Goal: Task Accomplishment & Management: Complete application form

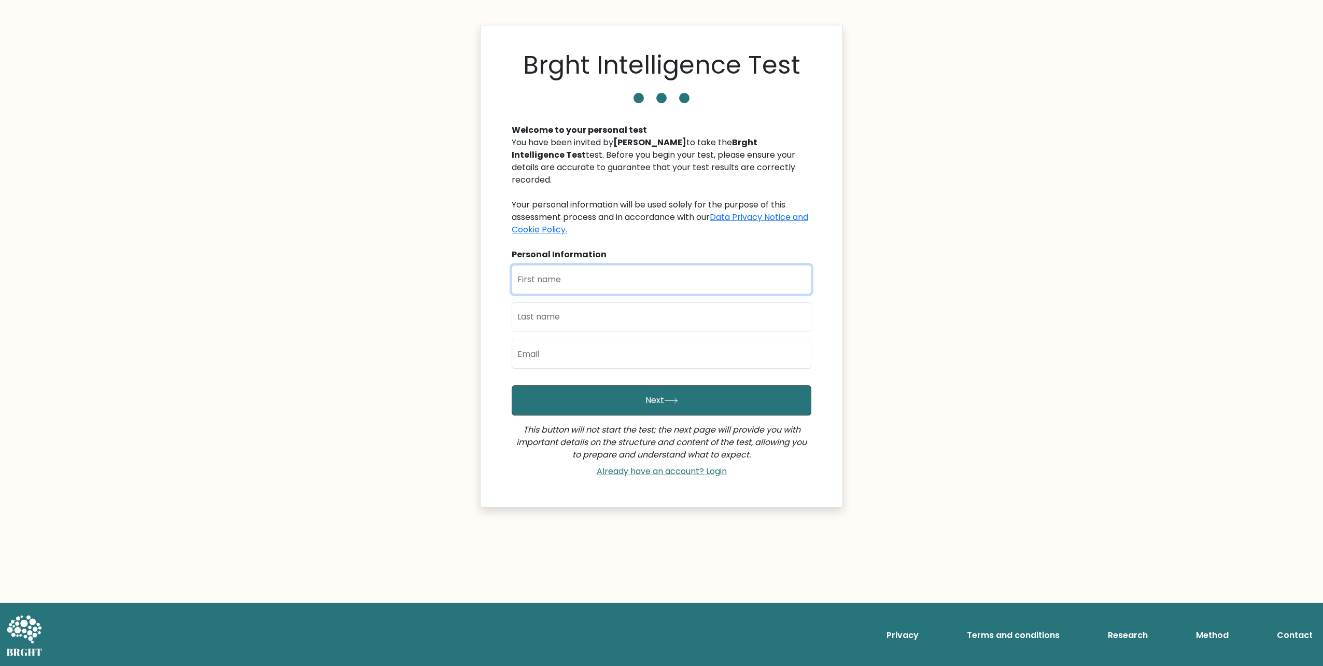
click at [578, 269] on input "text" at bounding box center [662, 279] width 300 height 29
type input "Dragutin"
type input "Vdović"
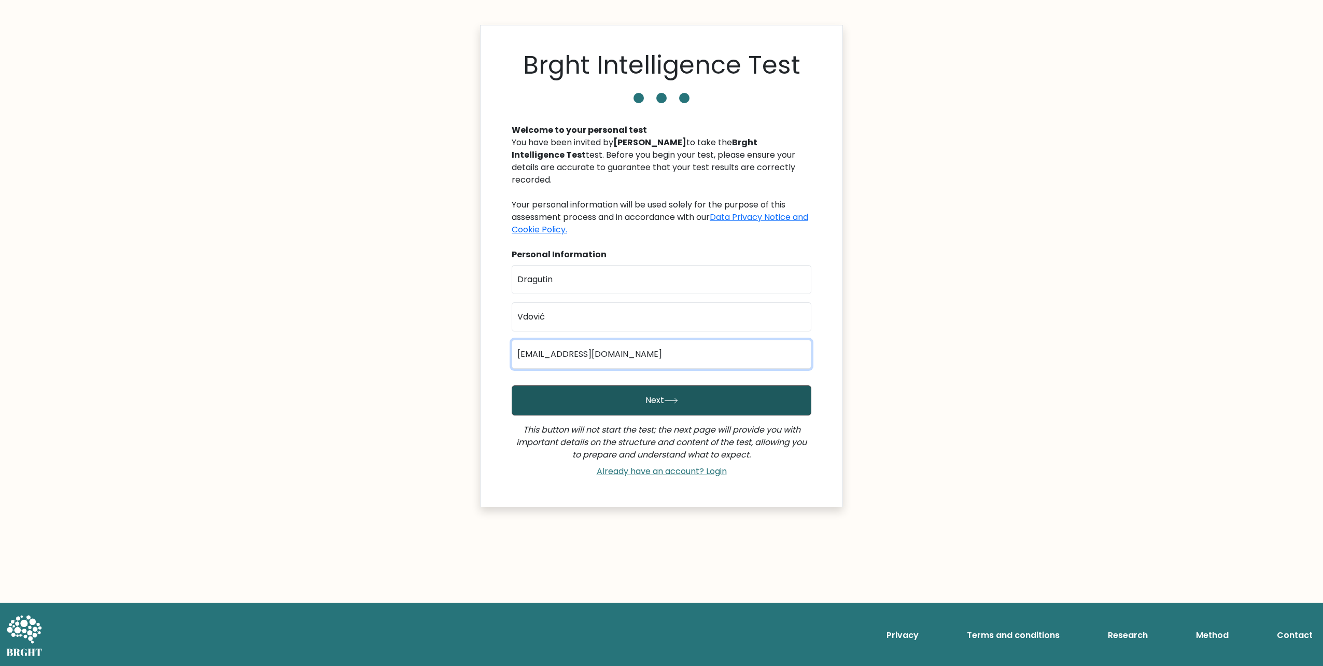
type input "dvdovic@4dva.hr"
click at [663, 389] on button "Next" at bounding box center [662, 400] width 300 height 30
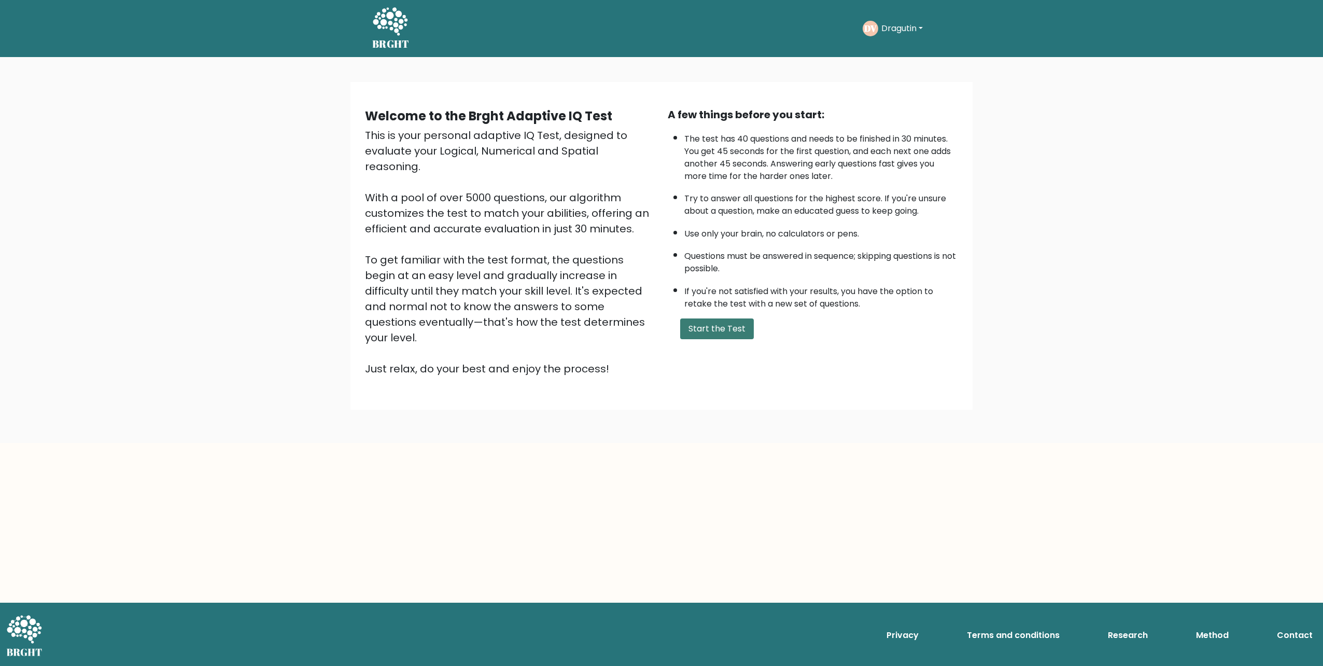
click at [716, 329] on button "Start the Test" at bounding box center [717, 328] width 74 height 21
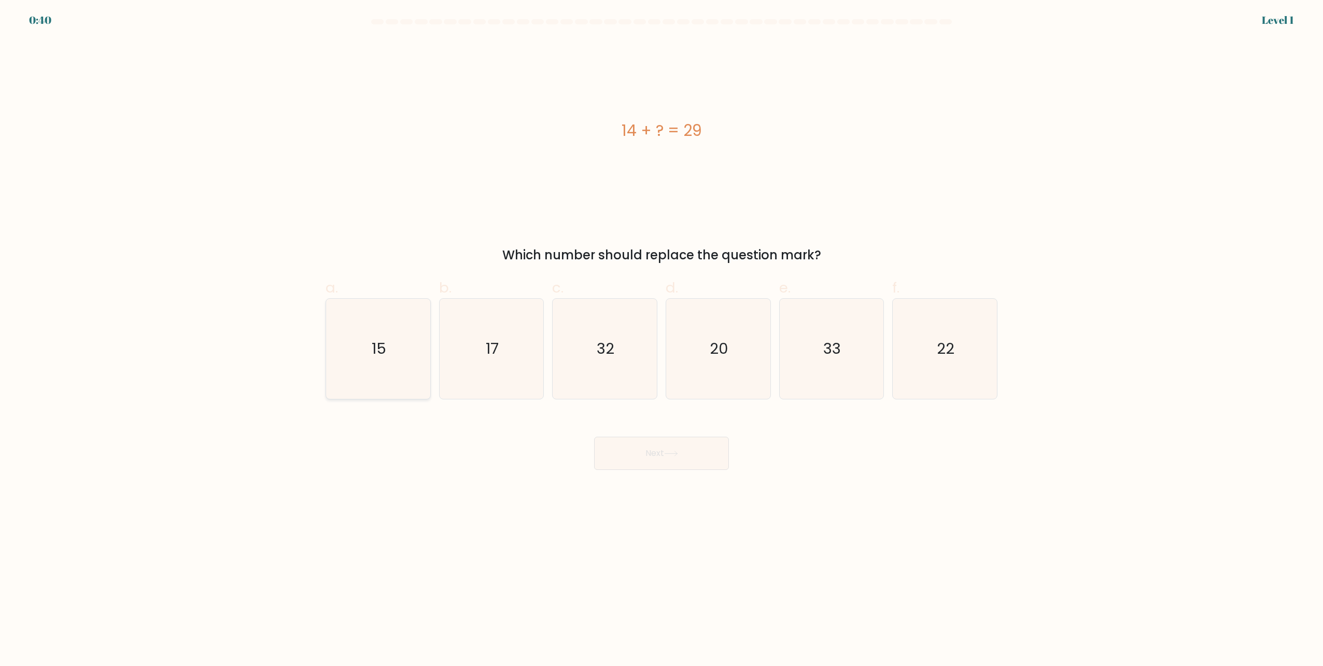
click at [371, 351] on icon "15" at bounding box center [378, 349] width 100 height 100
click at [662, 340] on input "a. 15" at bounding box center [662, 336] width 1 height 7
radio input "true"
click at [684, 453] on button "Next" at bounding box center [661, 453] width 135 height 33
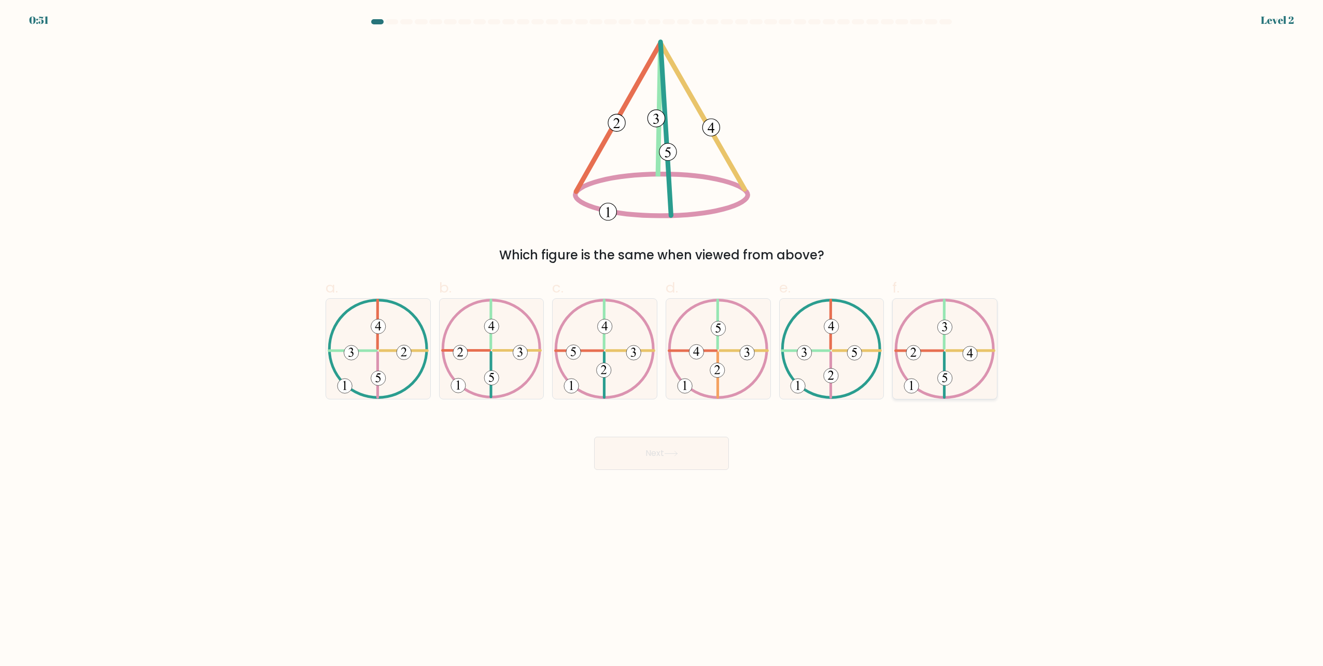
click at [952, 360] on icon at bounding box center [945, 349] width 101 height 100
click at [662, 340] on input "f." at bounding box center [662, 336] width 1 height 7
radio input "true"
click at [666, 451] on button "Next" at bounding box center [661, 453] width 135 height 33
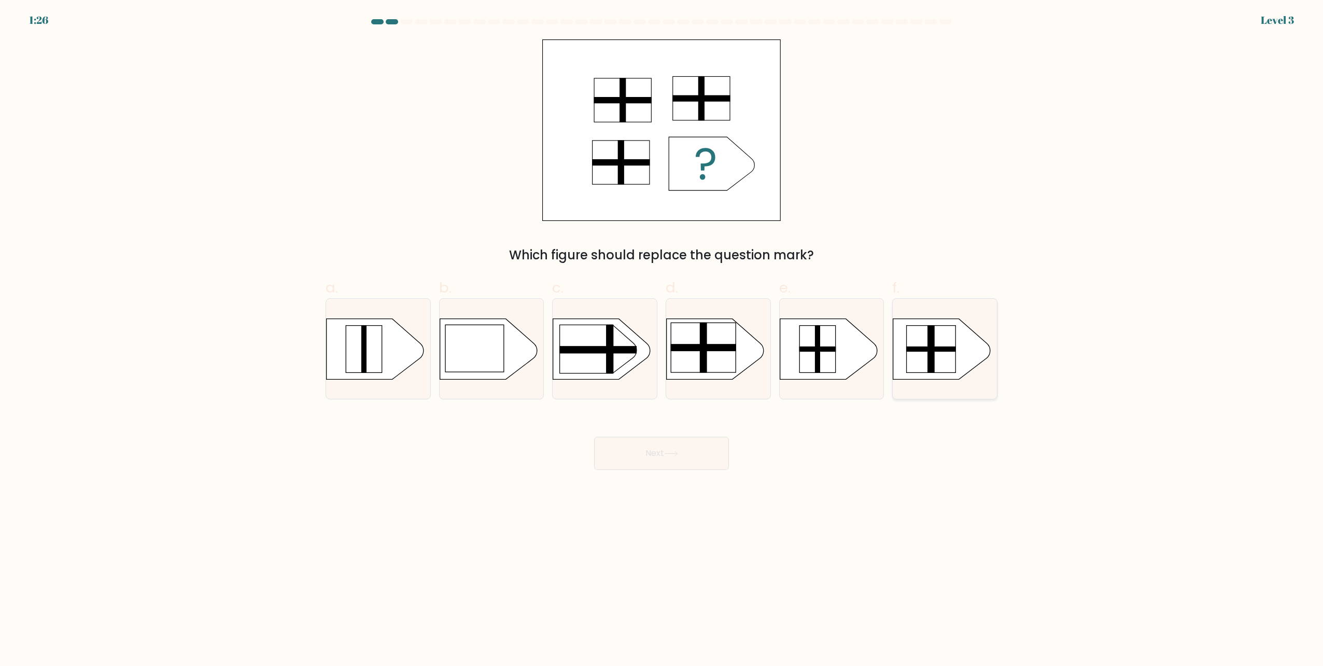
click at [922, 345] on rect at bounding box center [931, 348] width 49 height 47
click at [662, 340] on input "f." at bounding box center [662, 336] width 1 height 7
radio input "true"
click at [661, 452] on button "Next" at bounding box center [661, 453] width 135 height 33
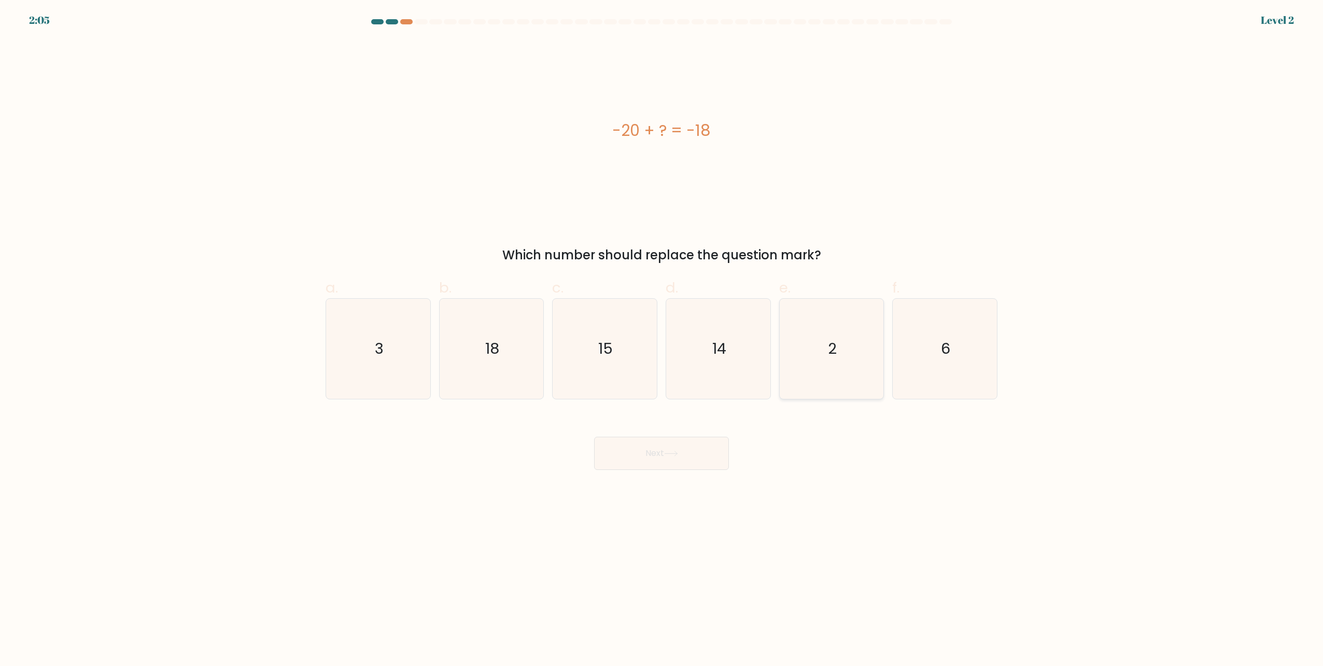
click at [842, 339] on icon "2" at bounding box center [832, 349] width 100 height 100
click at [662, 339] on input "e. 2" at bounding box center [662, 336] width 1 height 7
radio input "true"
click at [672, 449] on button "Next" at bounding box center [661, 453] width 135 height 33
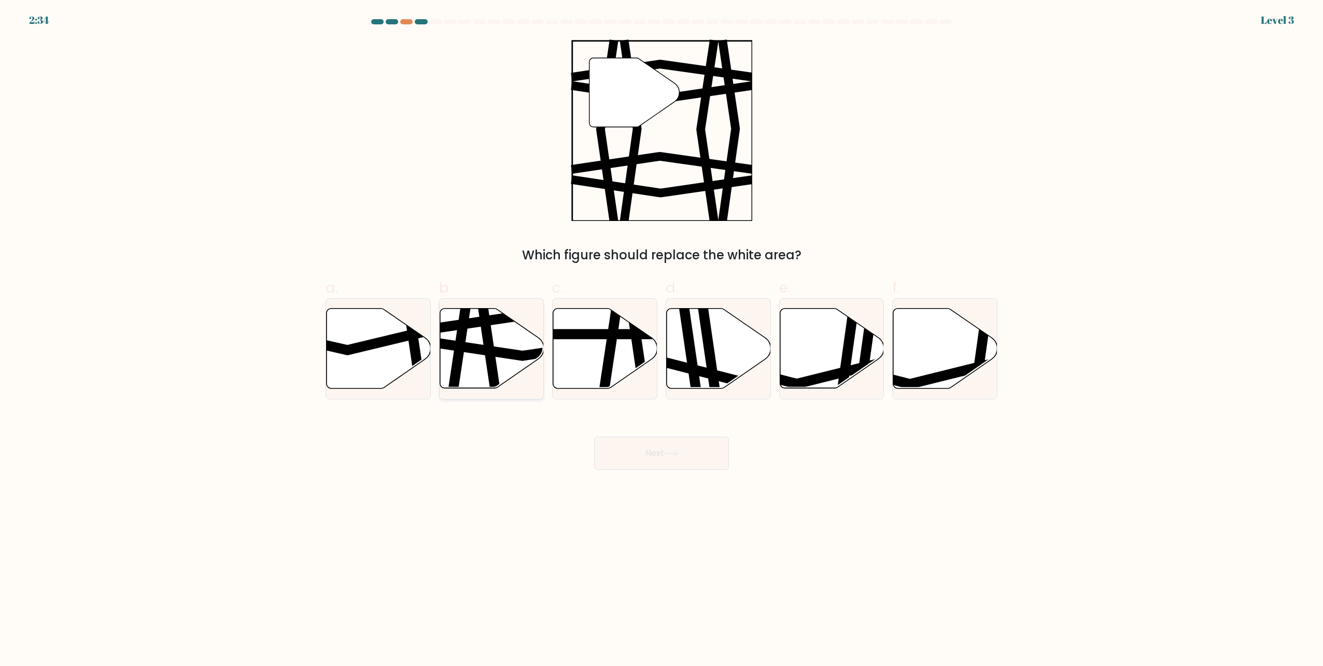
click at [472, 335] on icon at bounding box center [492, 349] width 104 height 80
click at [662, 335] on input "b." at bounding box center [662, 336] width 1 height 7
radio input "true"
click at [672, 454] on icon at bounding box center [671, 454] width 14 height 6
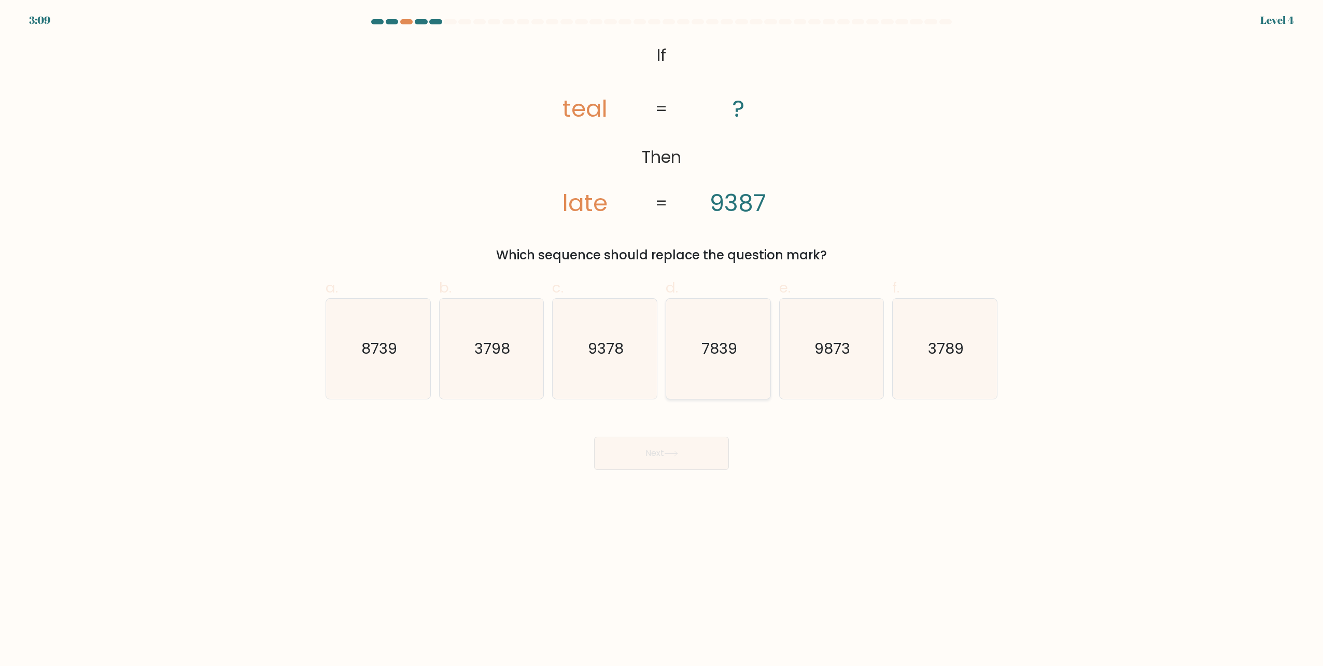
click at [736, 347] on text "7839" at bounding box center [720, 349] width 36 height 21
click at [662, 340] on input "d. 7839" at bounding box center [662, 336] width 1 height 7
radio input "true"
click at [688, 453] on button "Next" at bounding box center [661, 453] width 135 height 33
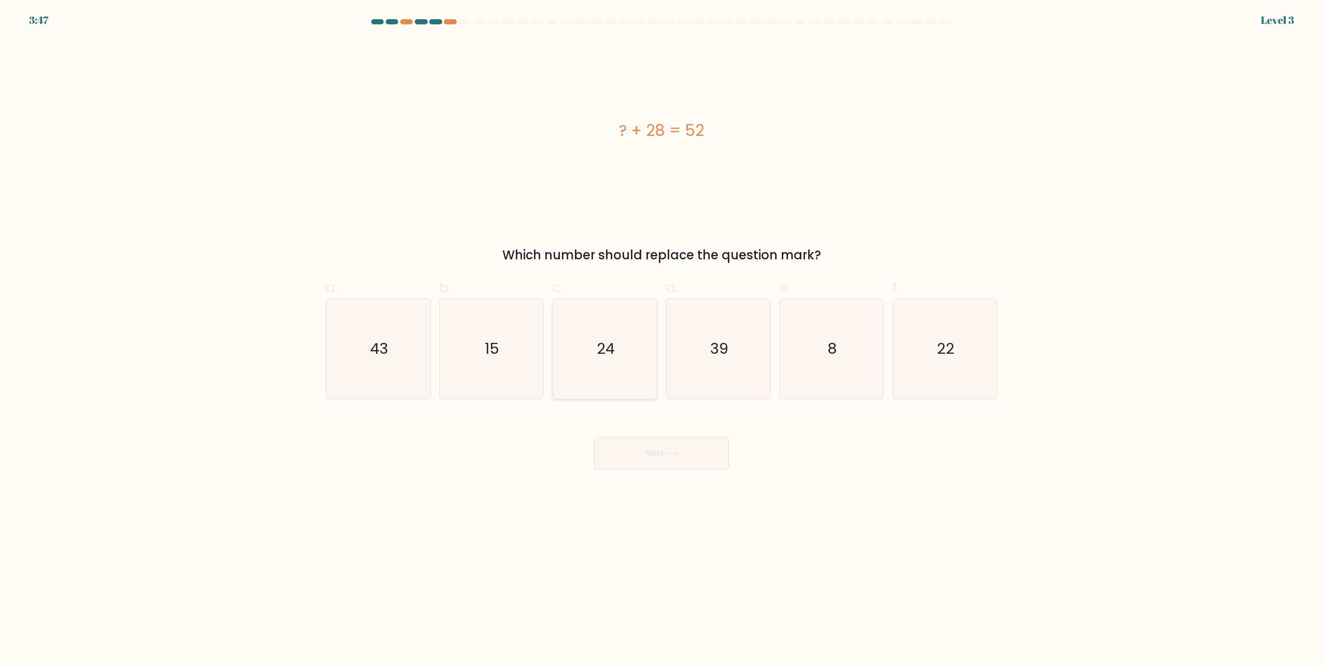
click at [624, 339] on icon "24" at bounding box center [605, 349] width 100 height 100
click at [662, 339] on input "c. 24" at bounding box center [662, 336] width 1 height 7
radio input "true"
click at [669, 451] on icon at bounding box center [671, 454] width 14 height 6
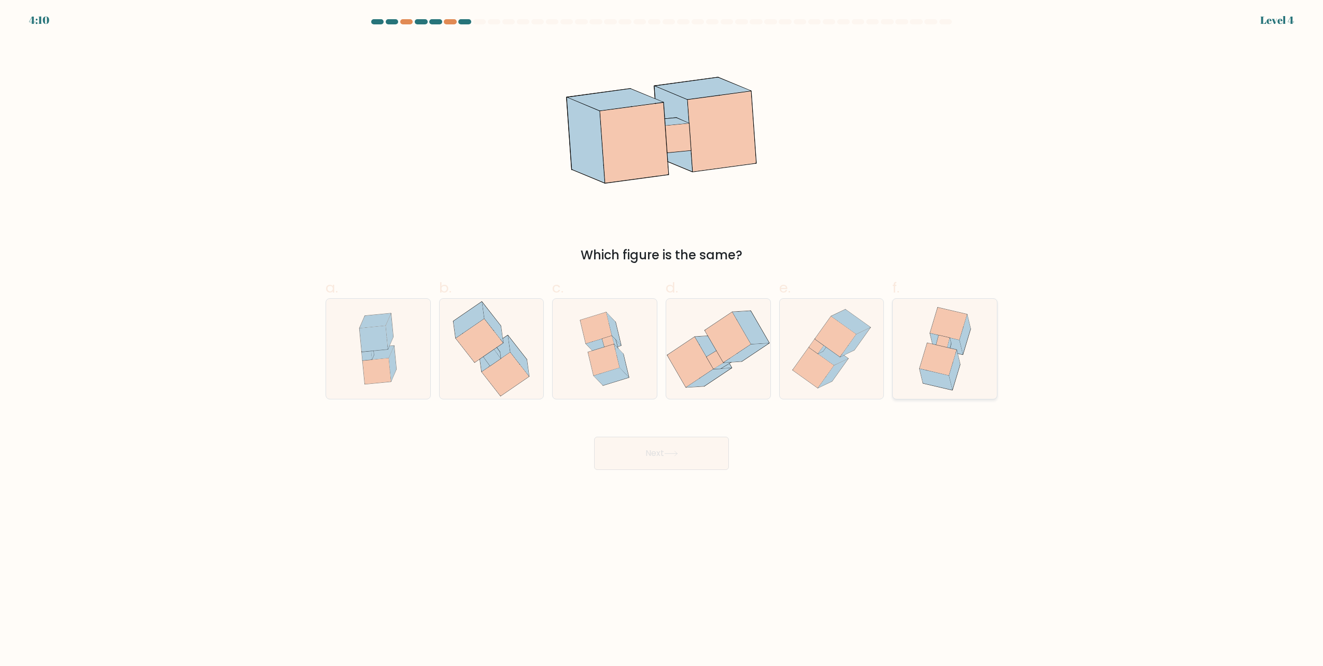
click at [960, 346] on icon at bounding box center [946, 343] width 33 height 21
click at [662, 340] on input "f." at bounding box center [662, 336] width 1 height 7
radio input "true"
click at [666, 447] on button "Next" at bounding box center [661, 453] width 135 height 33
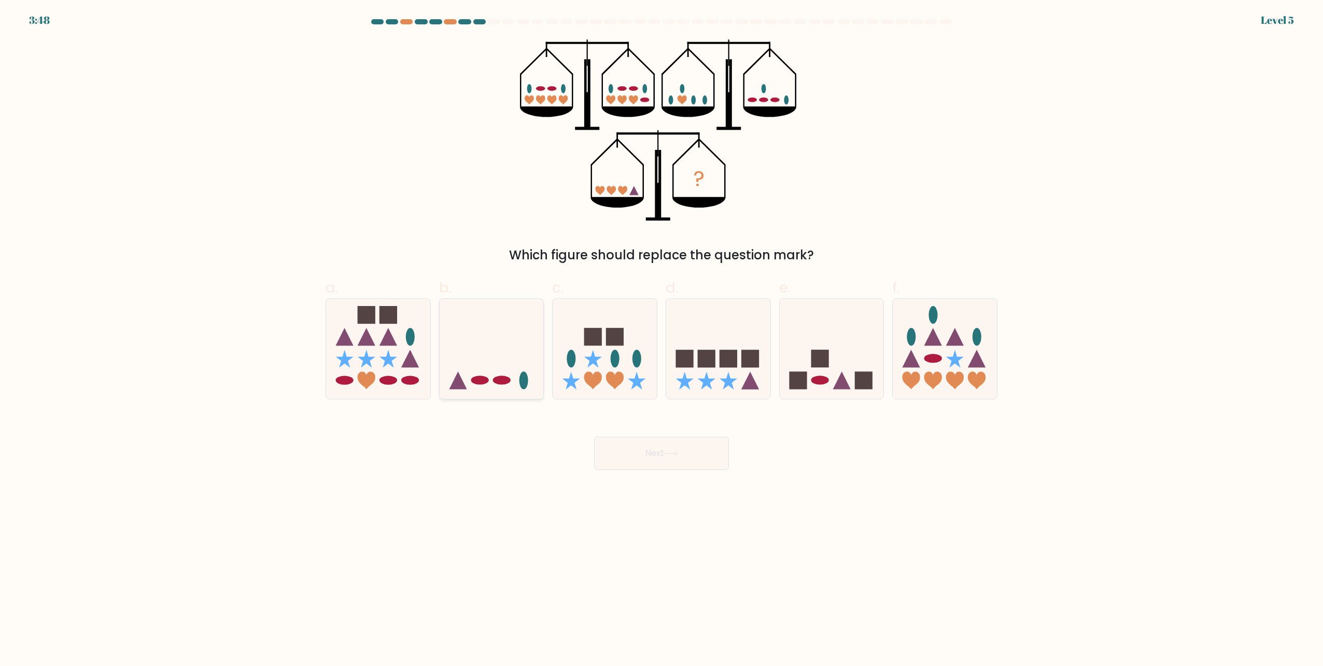
click at [491, 355] on icon at bounding box center [492, 349] width 104 height 86
click at [662, 340] on input "b." at bounding box center [662, 336] width 1 height 7
radio input "true"
click at [670, 452] on icon at bounding box center [671, 454] width 14 height 6
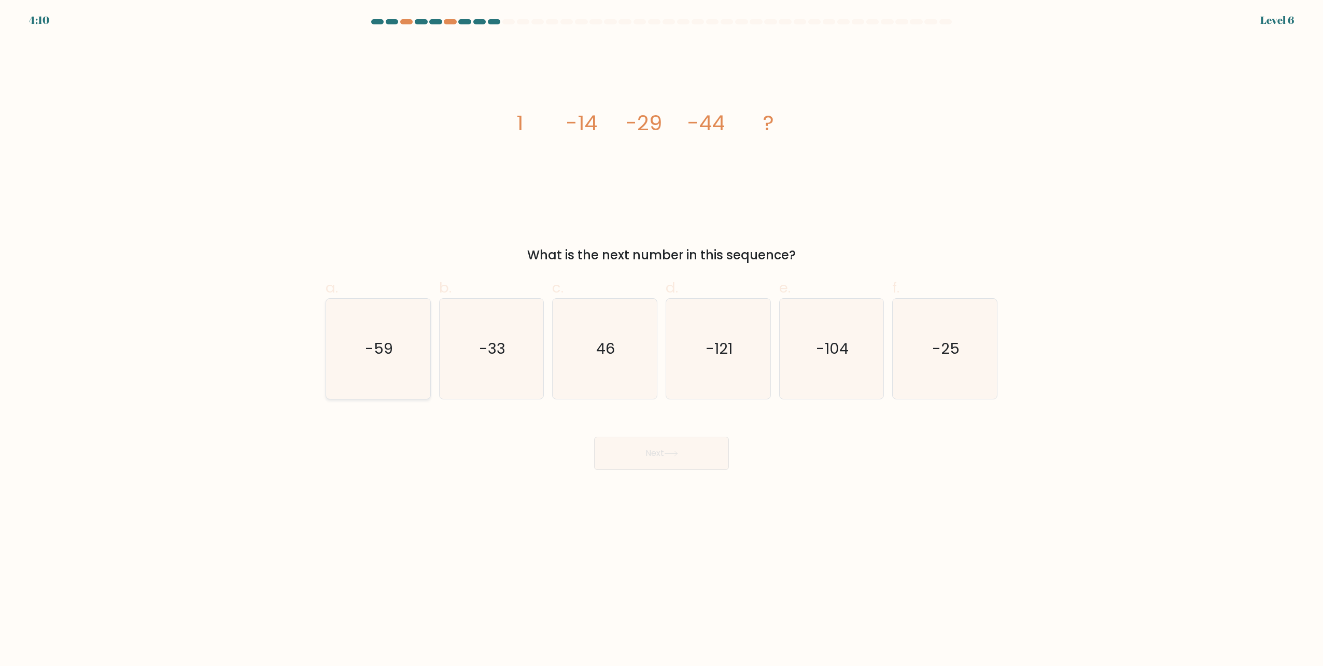
click at [399, 335] on icon "-59" at bounding box center [378, 349] width 100 height 100
click at [662, 335] on input "a. -59" at bounding box center [662, 336] width 1 height 7
radio input "true"
click at [682, 452] on button "Next" at bounding box center [661, 453] width 135 height 33
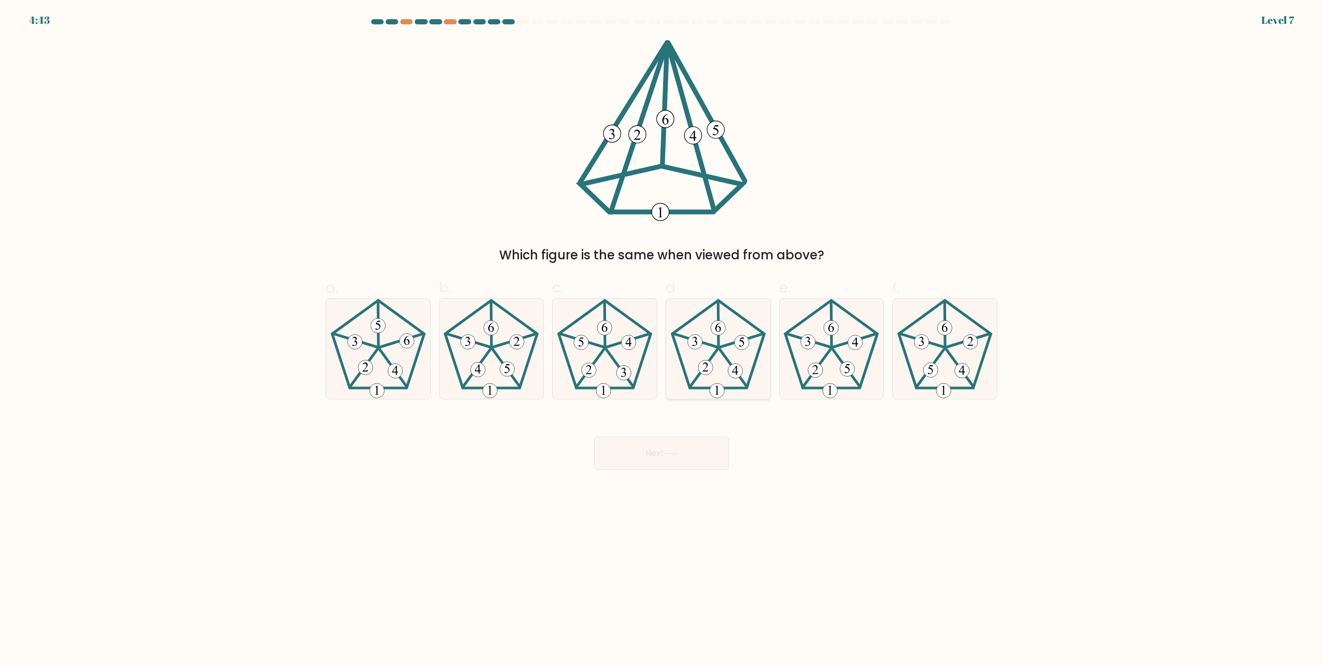
click at [735, 313] on 245 at bounding box center [719, 344] width 92 height 88
click at [662, 333] on input "d." at bounding box center [662, 336] width 1 height 7
radio input "true"
click at [686, 450] on button "Next" at bounding box center [661, 453] width 135 height 33
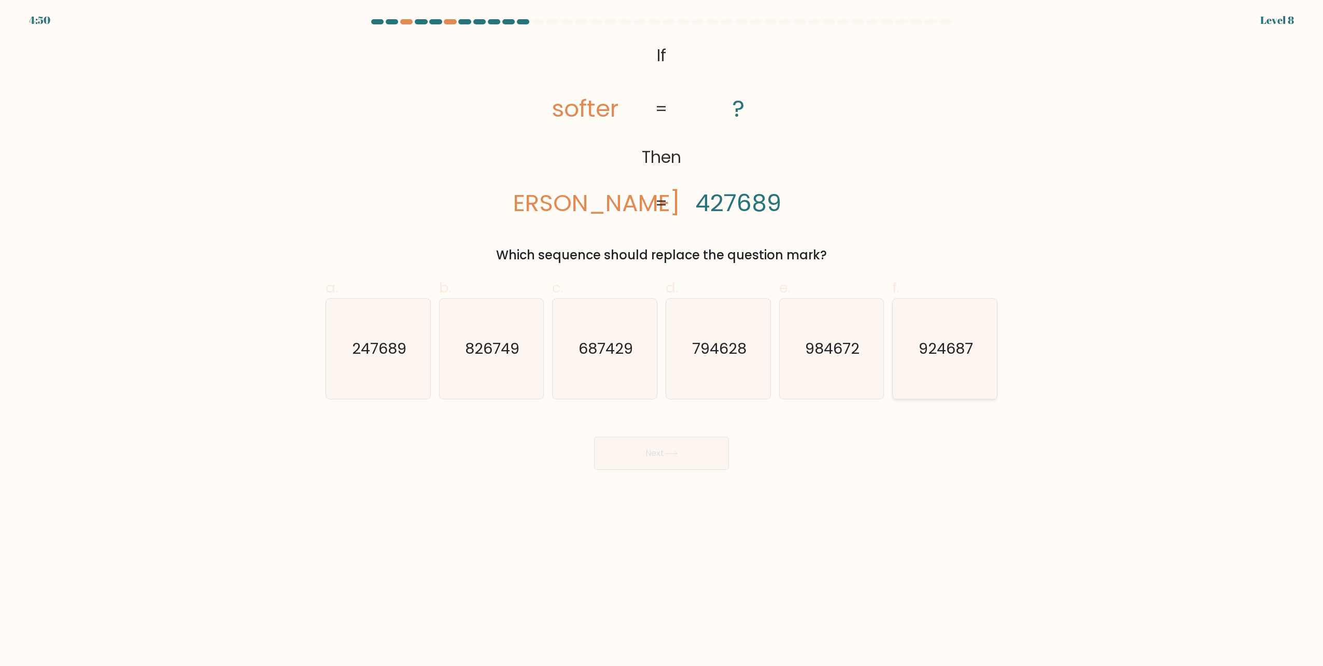
click at [914, 348] on icon "924687" at bounding box center [945, 349] width 100 height 100
click at [662, 340] on input "f. 924687" at bounding box center [662, 336] width 1 height 7
radio input "true"
click at [683, 450] on button "Next" at bounding box center [661, 453] width 135 height 33
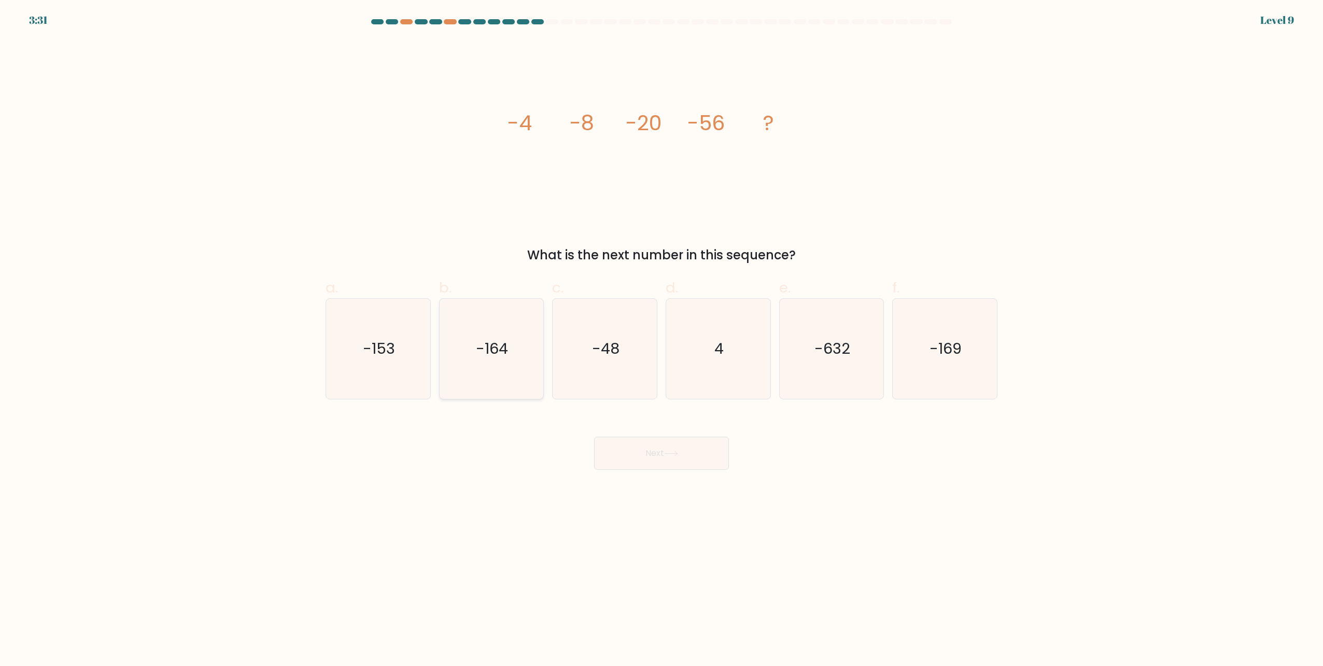
click at [490, 343] on text "-164" at bounding box center [493, 349] width 32 height 21
click at [662, 340] on input "b. -164" at bounding box center [662, 336] width 1 height 7
radio input "true"
click at [663, 449] on button "Next" at bounding box center [661, 453] width 135 height 33
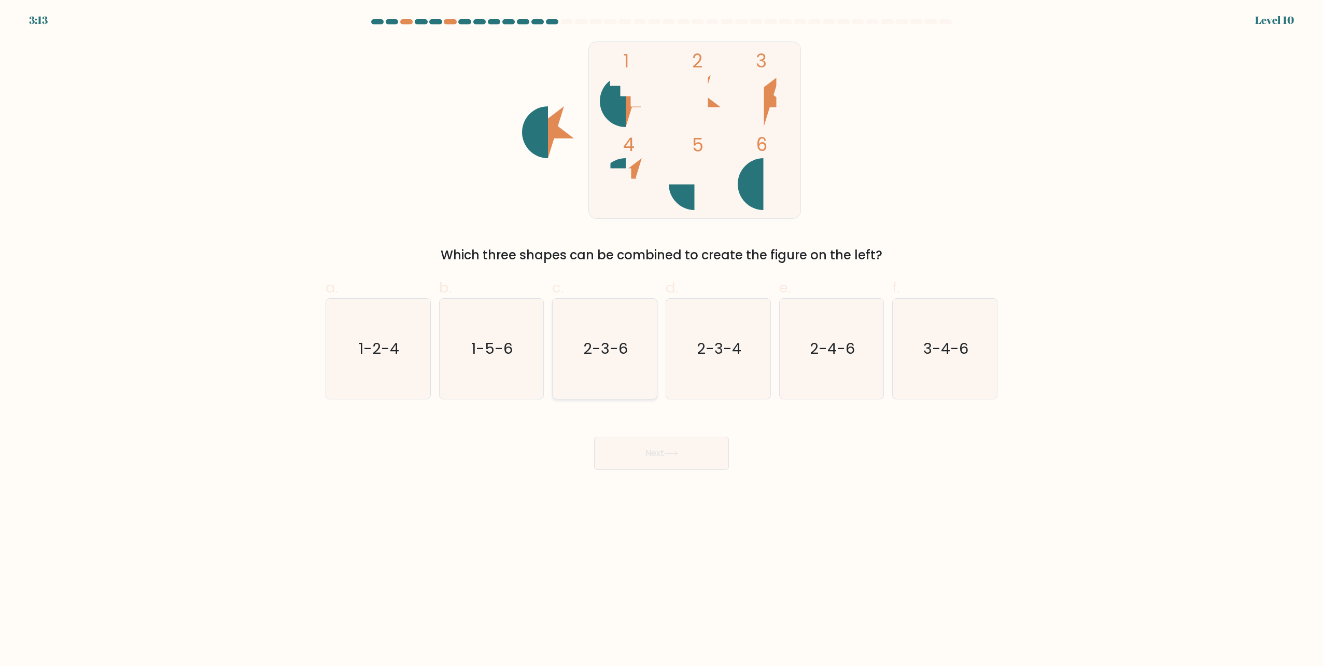
click at [609, 338] on icon "2-3-6" at bounding box center [605, 349] width 100 height 100
click at [662, 338] on input "c. 2-3-6" at bounding box center [662, 336] width 1 height 7
radio input "true"
click at [659, 449] on button "Next" at bounding box center [661, 453] width 135 height 33
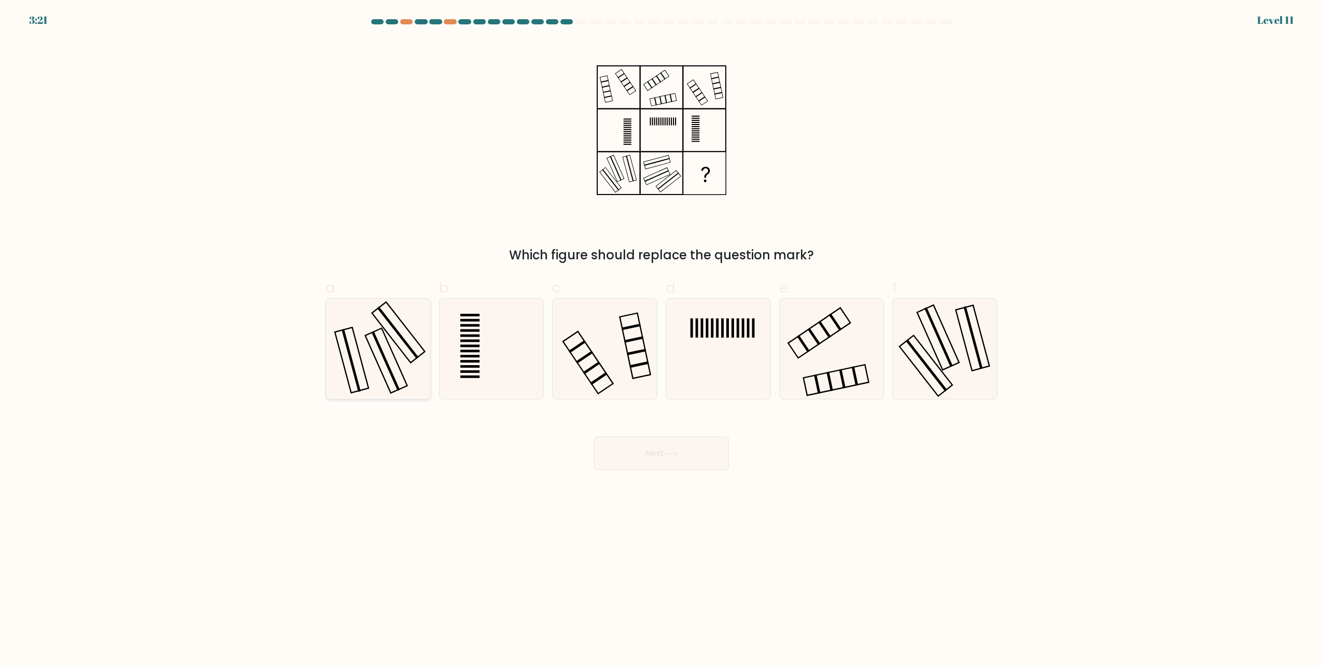
click at [411, 351] on rect at bounding box center [397, 332] width 41 height 52
click at [662, 340] on input "a." at bounding box center [662, 336] width 1 height 7
radio input "true"
click at [672, 457] on button "Next" at bounding box center [661, 453] width 135 height 33
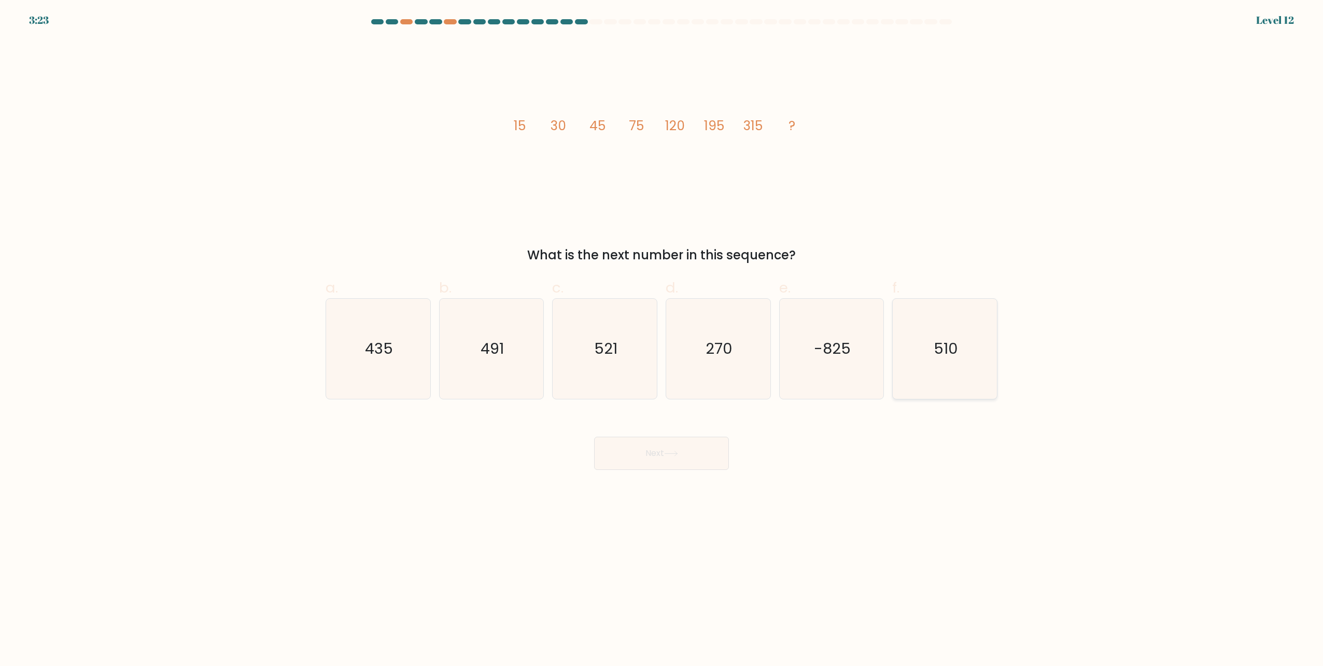
click at [918, 351] on icon "510" at bounding box center [945, 349] width 100 height 100
click at [662, 340] on input "f. 510" at bounding box center [662, 336] width 1 height 7
radio input "true"
click at [676, 453] on icon at bounding box center [671, 454] width 14 height 6
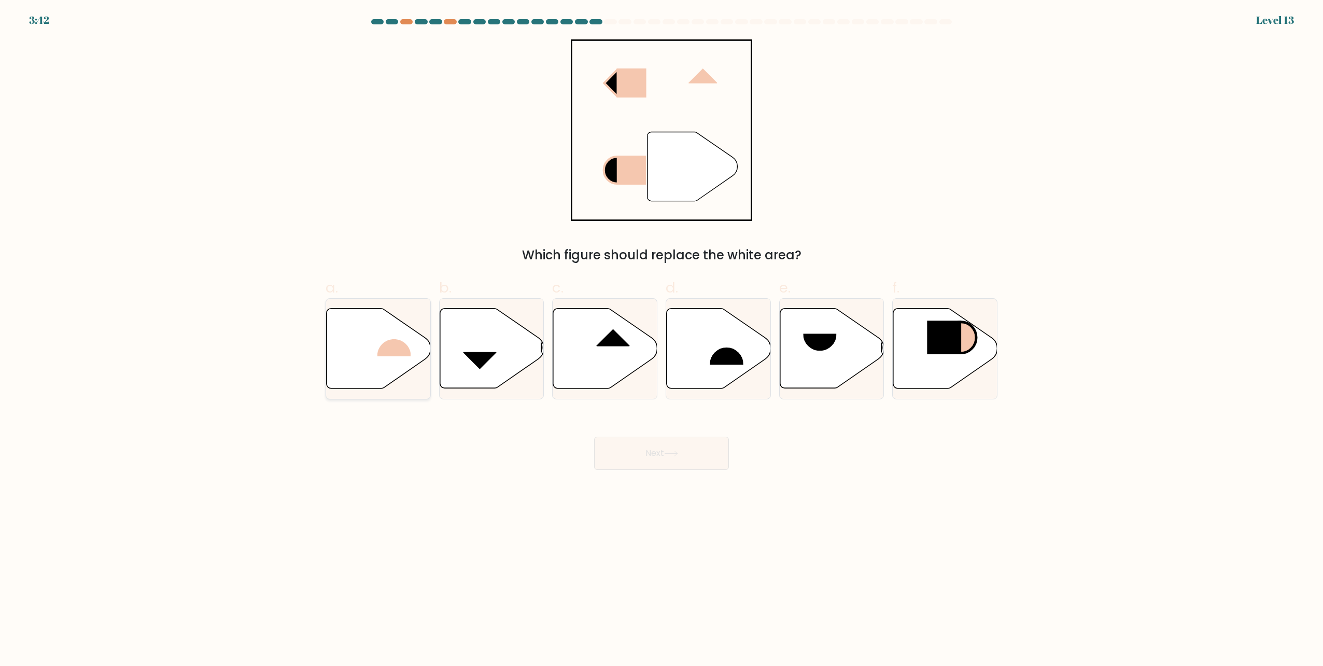
click at [393, 340] on rect at bounding box center [395, 339] width 34 height 35
click at [662, 340] on input "a." at bounding box center [662, 336] width 1 height 7
radio input "true"
click at [677, 451] on icon at bounding box center [671, 454] width 14 height 6
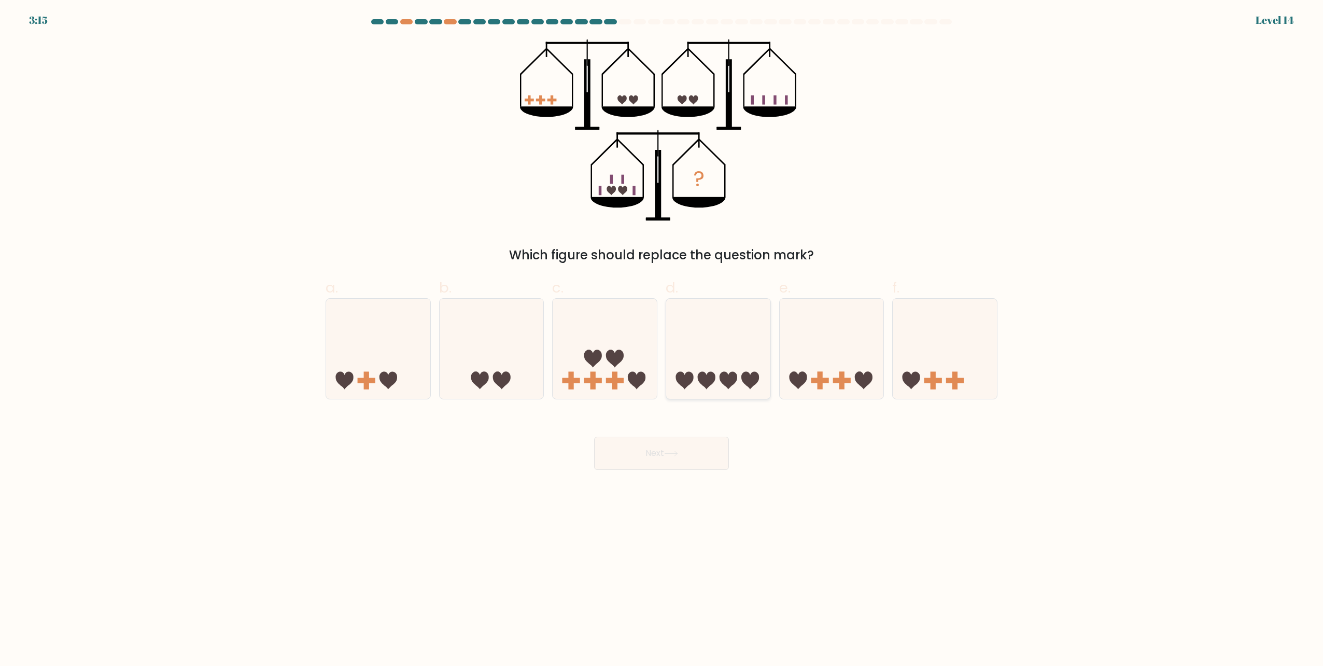
click at [712, 368] on icon at bounding box center [718, 349] width 104 height 86
click at [662, 340] on input "d." at bounding box center [662, 336] width 1 height 7
radio input "true"
click at [678, 453] on icon at bounding box center [671, 454] width 14 height 6
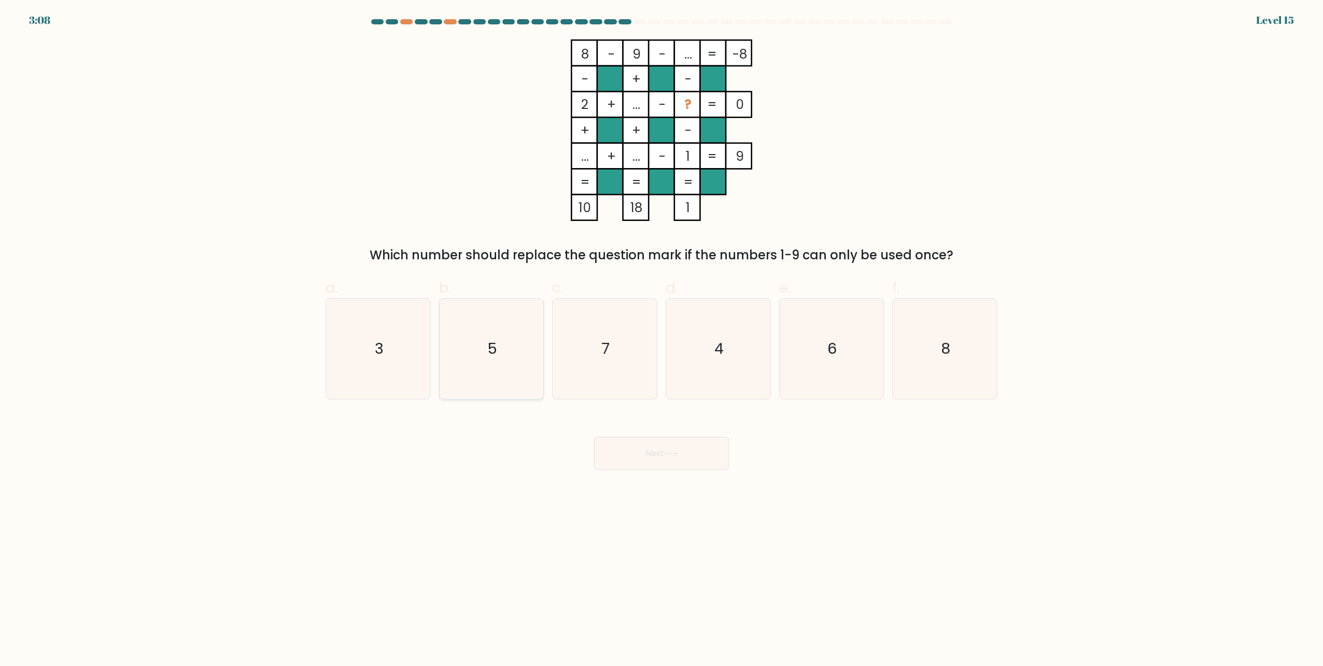
click at [515, 345] on icon "5" at bounding box center [491, 349] width 100 height 100
click at [662, 340] on input "b. 5" at bounding box center [662, 336] width 1 height 7
radio input "true"
click at [677, 454] on icon at bounding box center [671, 454] width 14 height 6
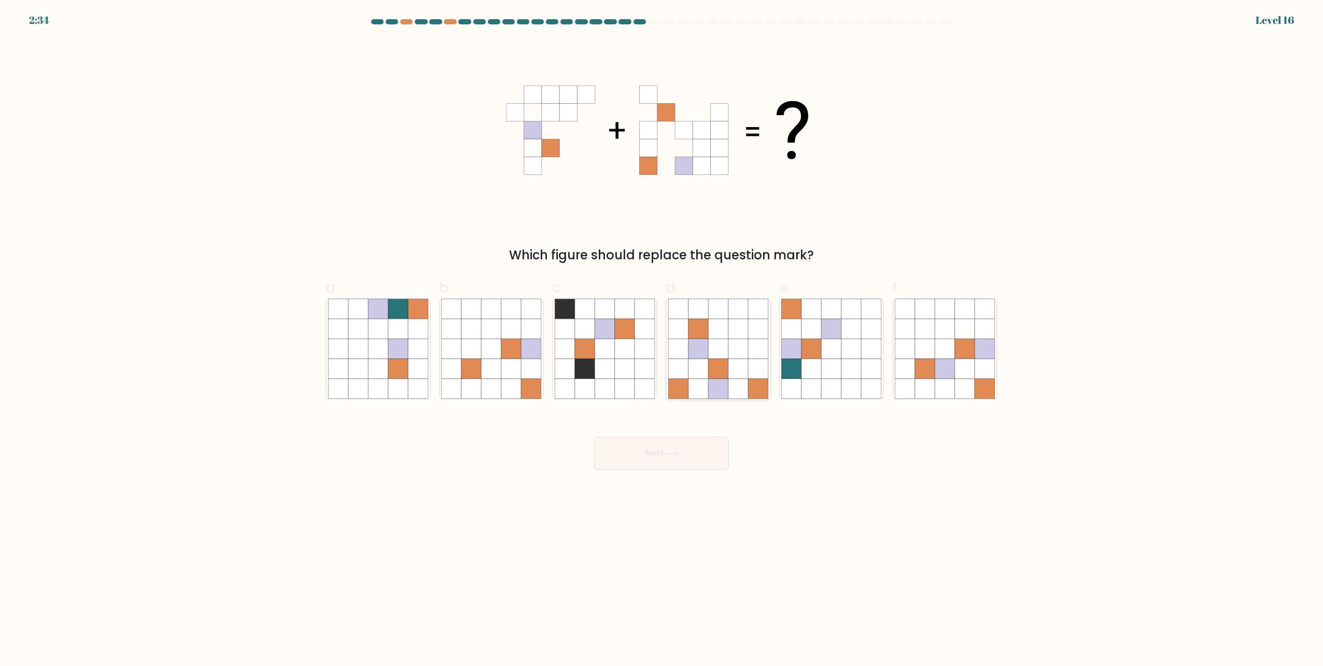
click at [719, 345] on icon at bounding box center [718, 349] width 20 height 20
click at [662, 340] on input "d." at bounding box center [662, 336] width 1 height 7
radio input "true"
click at [677, 453] on icon at bounding box center [671, 453] width 12 height 5
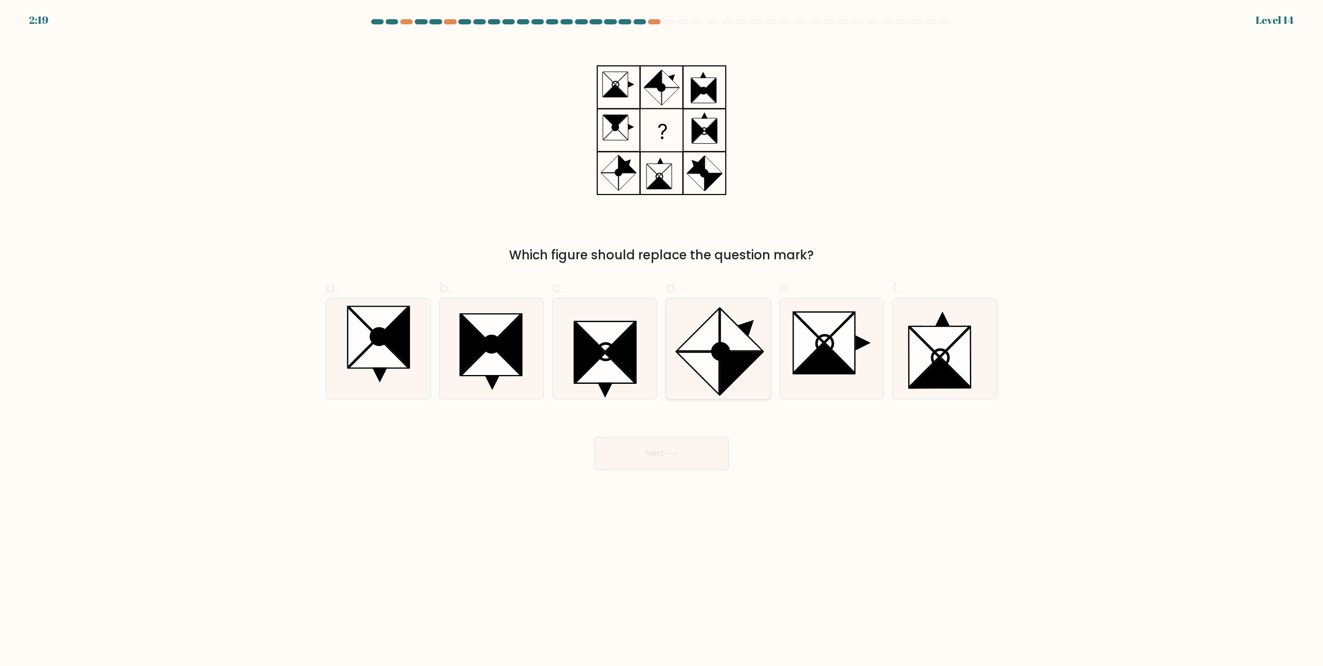
click at [727, 355] on icon at bounding box center [721, 351] width 17 height 17
click at [662, 340] on input "d." at bounding box center [662, 336] width 1 height 7
radio input "true"
click at [686, 450] on button "Next" at bounding box center [661, 453] width 135 height 33
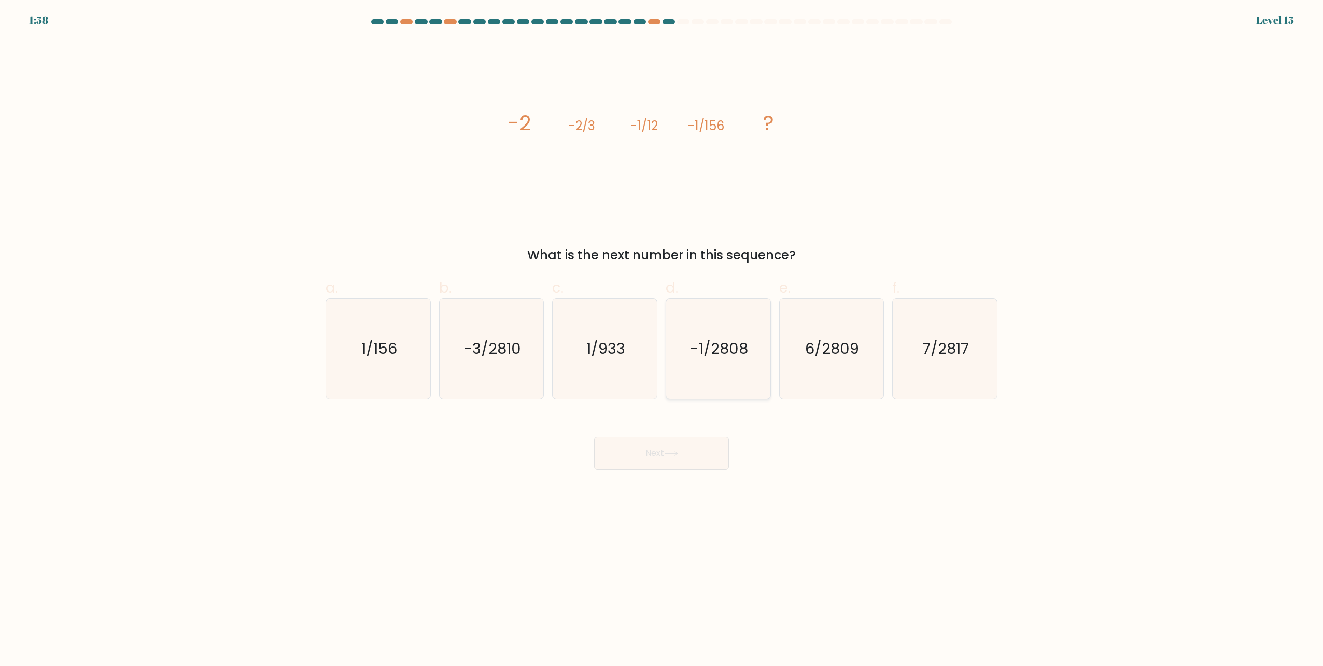
click at [722, 347] on text "-1/2808" at bounding box center [719, 349] width 58 height 21
click at [662, 340] on input "d. -1/2808" at bounding box center [662, 336] width 1 height 7
radio input "true"
click at [674, 452] on icon at bounding box center [671, 454] width 14 height 6
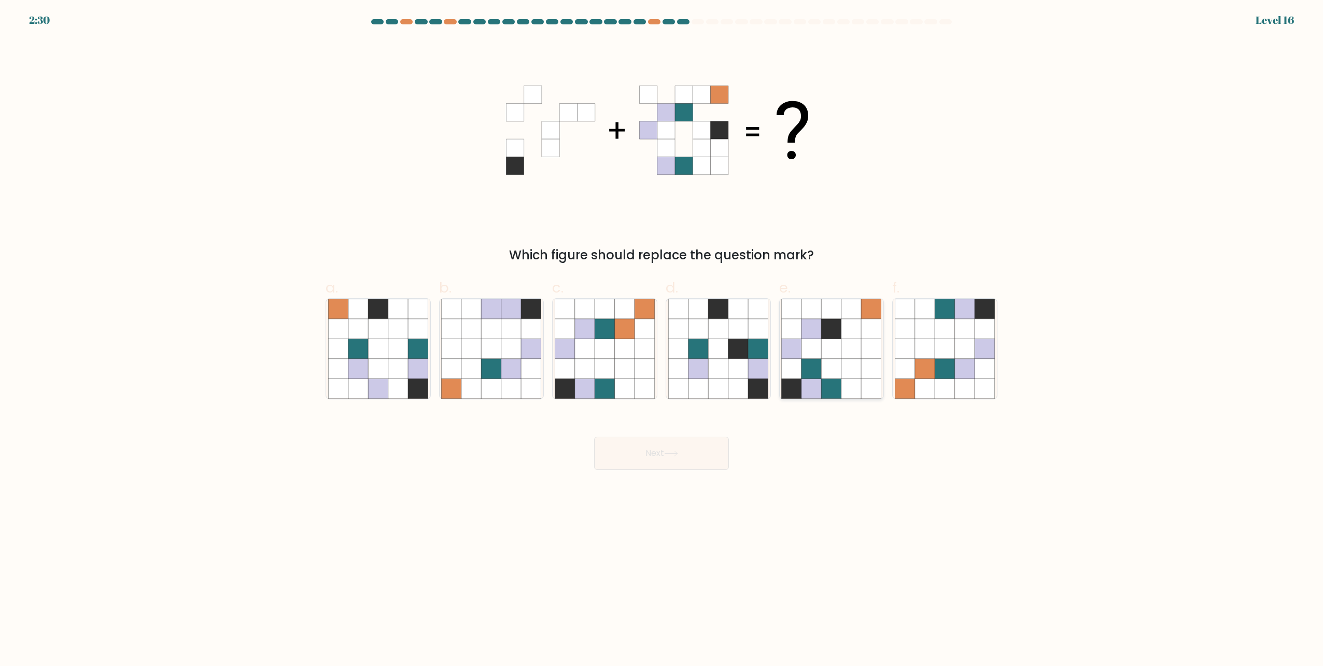
click at [833, 336] on icon at bounding box center [832, 329] width 20 height 20
click at [662, 336] on input "e." at bounding box center [662, 336] width 1 height 7
radio input "true"
click at [673, 448] on button "Next" at bounding box center [661, 453] width 135 height 33
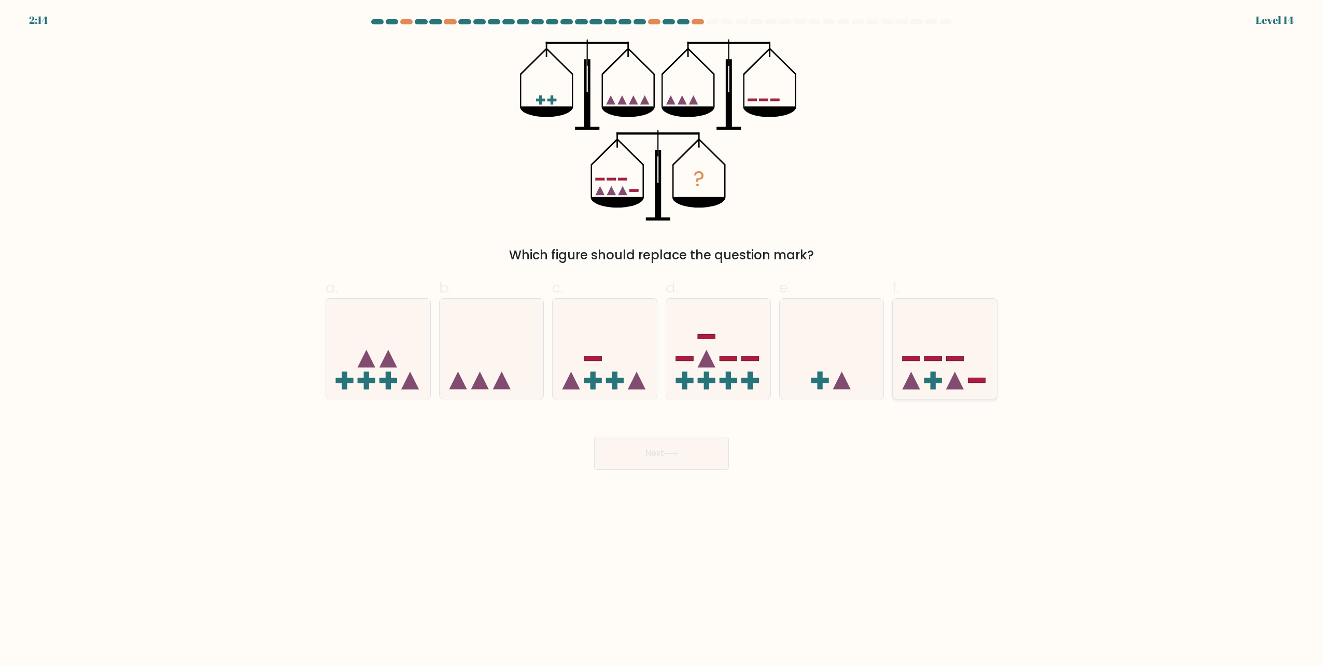
click at [949, 377] on icon at bounding box center [945, 349] width 104 height 86
click at [662, 340] on input "f." at bounding box center [662, 336] width 1 height 7
radio input "true"
click at [668, 454] on icon at bounding box center [671, 453] width 12 height 5
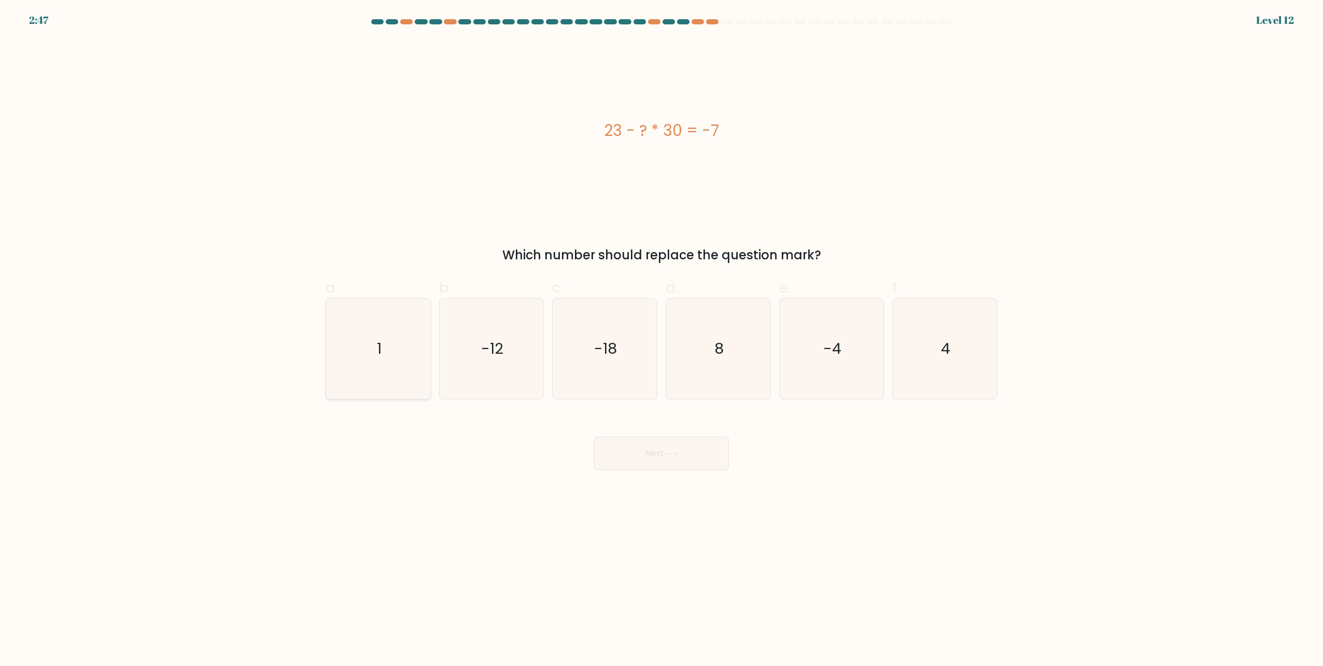
click at [368, 331] on icon "1" at bounding box center [378, 349] width 100 height 100
click at [662, 333] on input "a. 1" at bounding box center [662, 336] width 1 height 7
radio input "true"
click at [671, 460] on button "Next" at bounding box center [661, 453] width 135 height 33
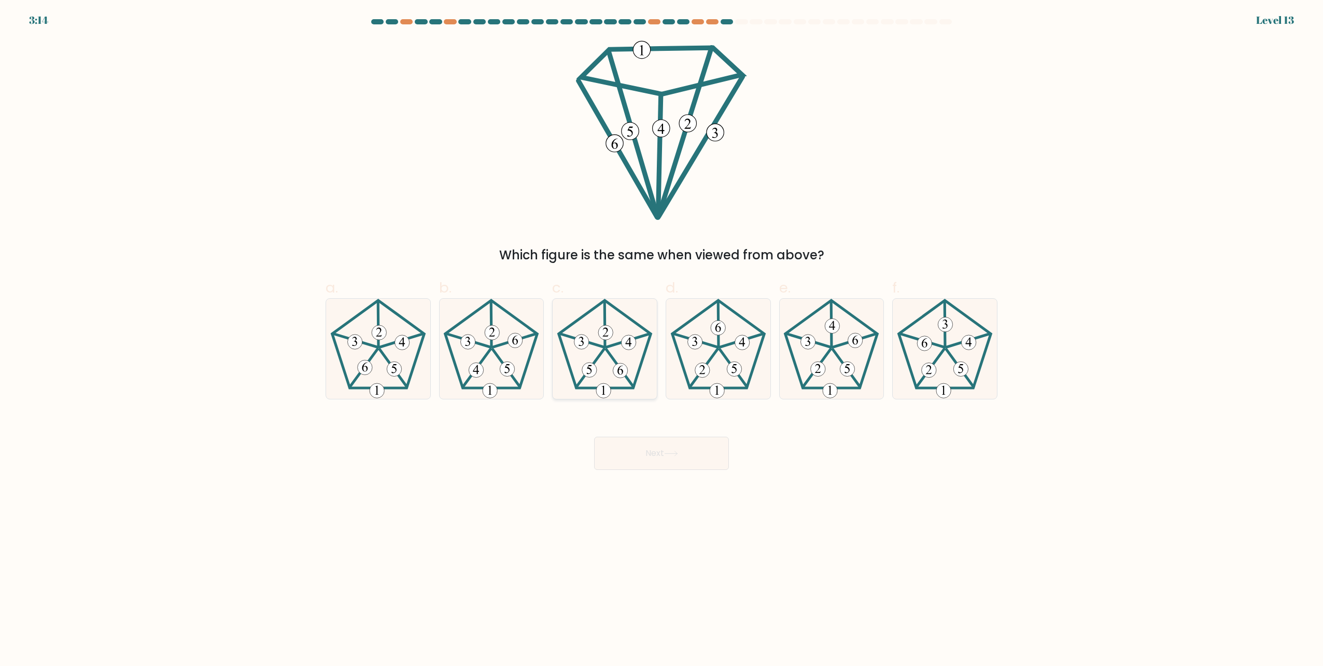
click at [606, 350] on 450 at bounding box center [619, 368] width 27 height 37
click at [662, 340] on input "c." at bounding box center [662, 336] width 1 height 7
radio input "true"
click at [674, 451] on icon at bounding box center [671, 454] width 14 height 6
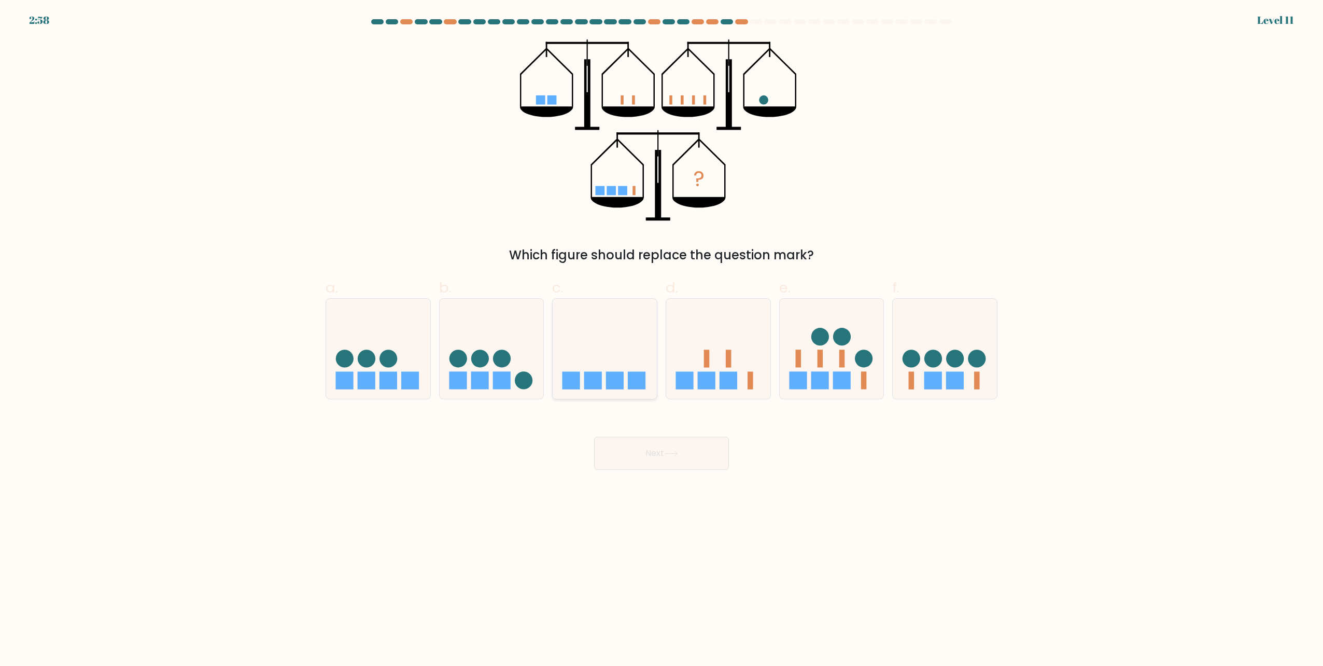
click at [604, 360] on icon at bounding box center [605, 349] width 104 height 86
click at [662, 340] on input "c." at bounding box center [662, 336] width 1 height 7
radio input "true"
click at [668, 454] on icon at bounding box center [671, 453] width 12 height 5
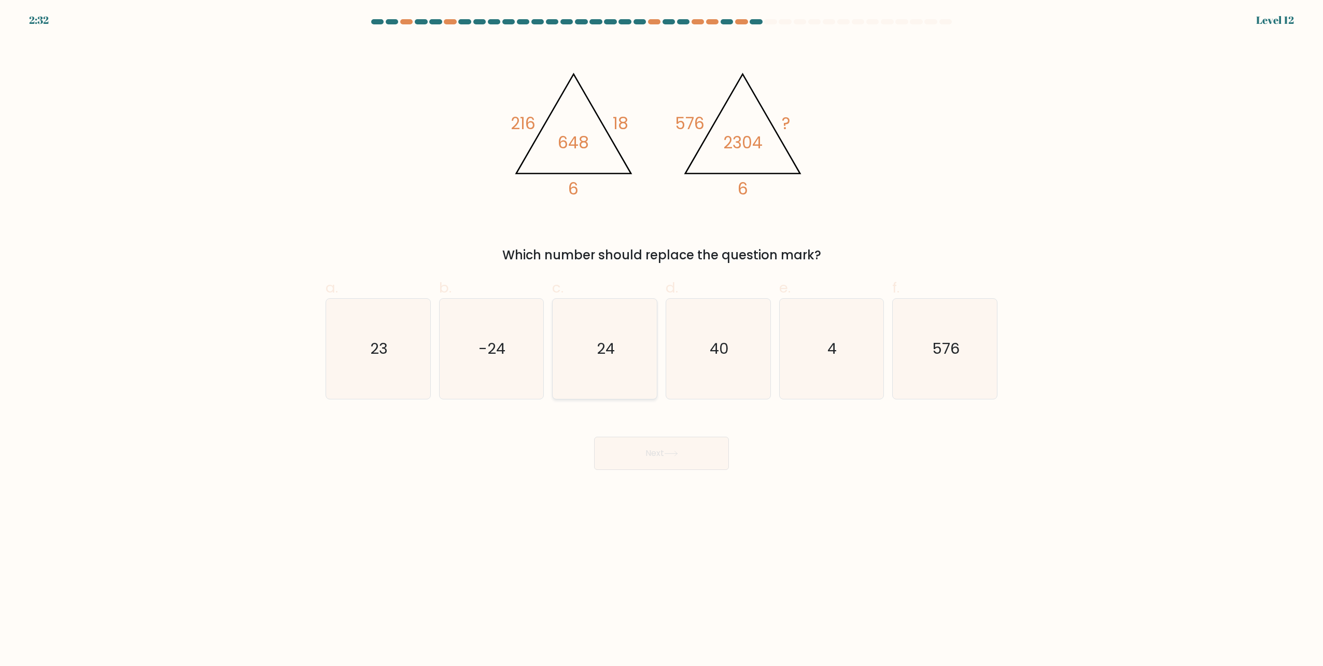
click at [613, 358] on text "24" at bounding box center [606, 349] width 18 height 21
click at [662, 340] on input "c. 24" at bounding box center [662, 336] width 1 height 7
radio input "true"
click at [687, 450] on button "Next" at bounding box center [661, 453] width 135 height 33
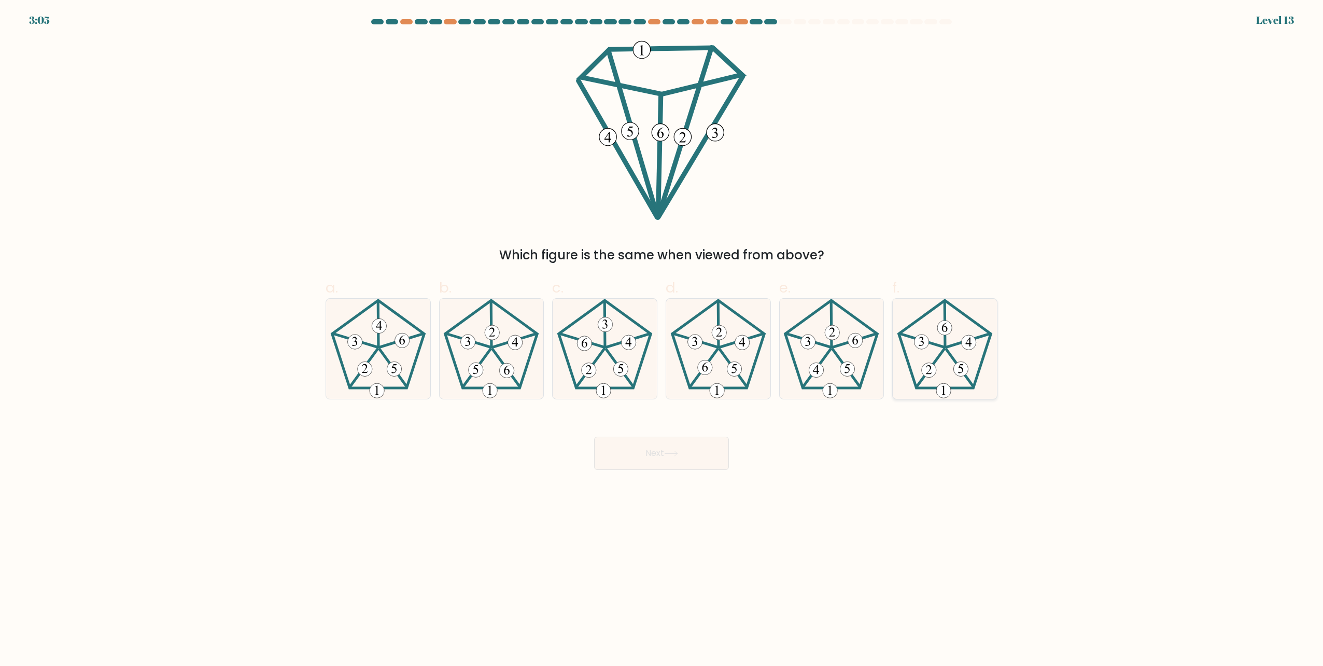
click at [953, 348] on icon at bounding box center [945, 349] width 100 height 100
click at [662, 340] on input "f." at bounding box center [662, 336] width 1 height 7
radio input "true"
click at [673, 455] on icon at bounding box center [671, 454] width 14 height 6
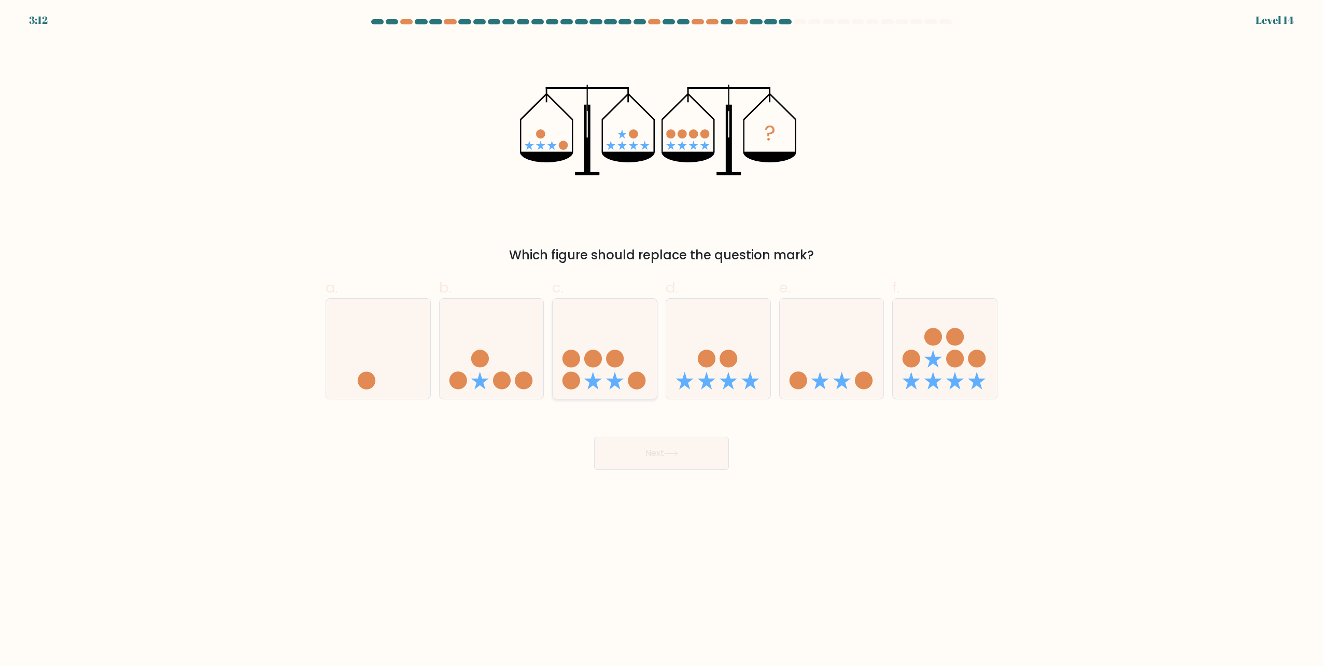
click at [618, 370] on icon at bounding box center [605, 349] width 104 height 86
click at [662, 340] on input "c." at bounding box center [662, 336] width 1 height 7
radio input "true"
click at [678, 451] on icon at bounding box center [671, 454] width 14 height 6
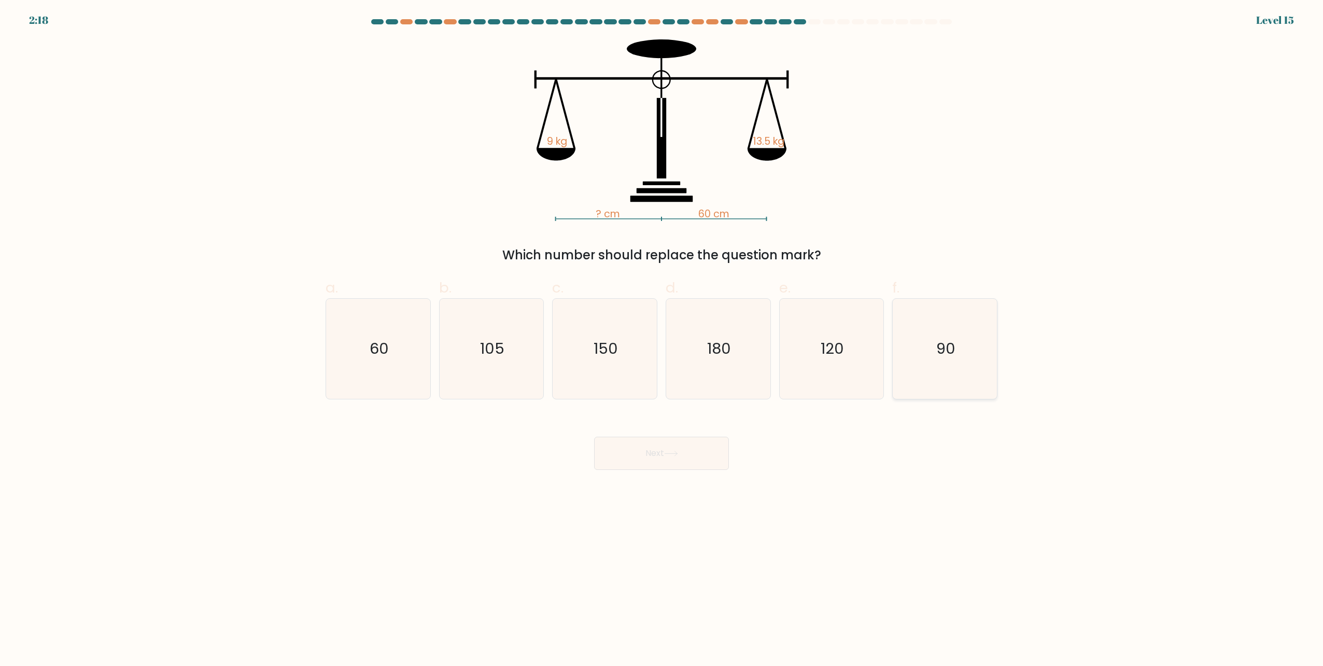
click at [957, 340] on icon "90" at bounding box center [945, 349] width 100 height 100
click at [662, 340] on input "f. 90" at bounding box center [662, 336] width 1 height 7
radio input "true"
click at [666, 452] on button "Next" at bounding box center [661, 453] width 135 height 33
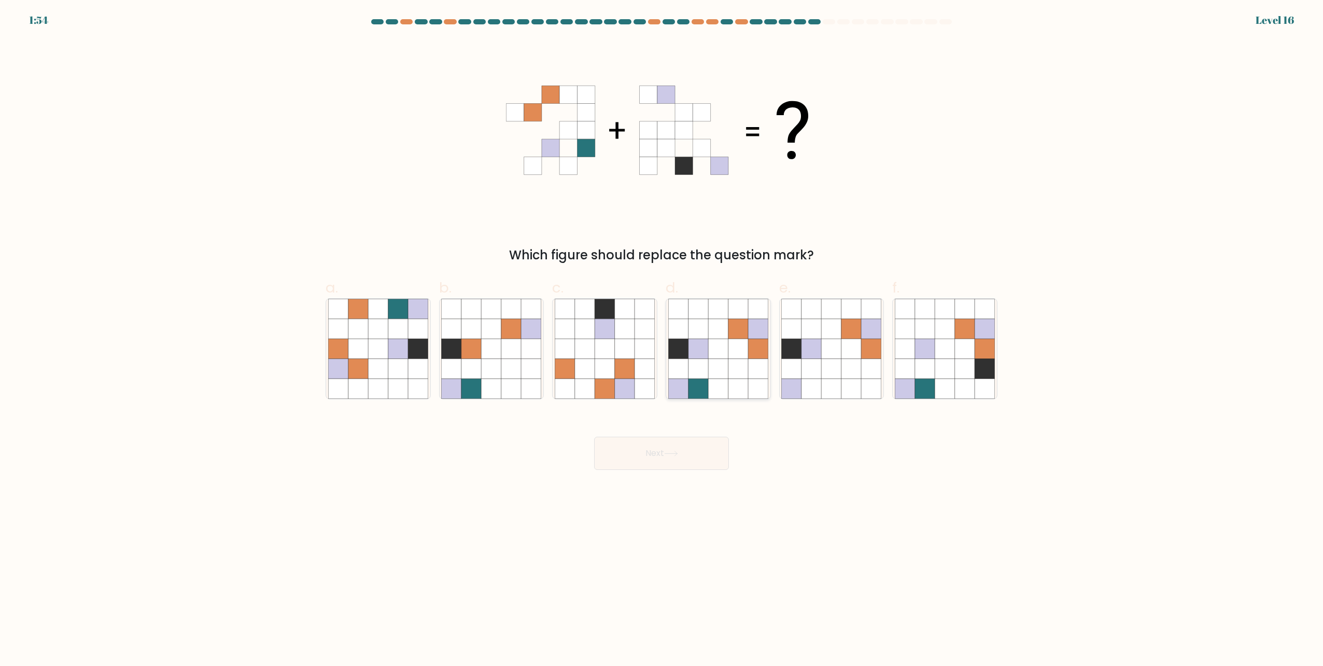
click at [736, 328] on icon at bounding box center [739, 329] width 20 height 20
click at [662, 333] on input "d." at bounding box center [662, 336] width 1 height 7
radio input "true"
click at [685, 453] on button "Next" at bounding box center [661, 453] width 135 height 33
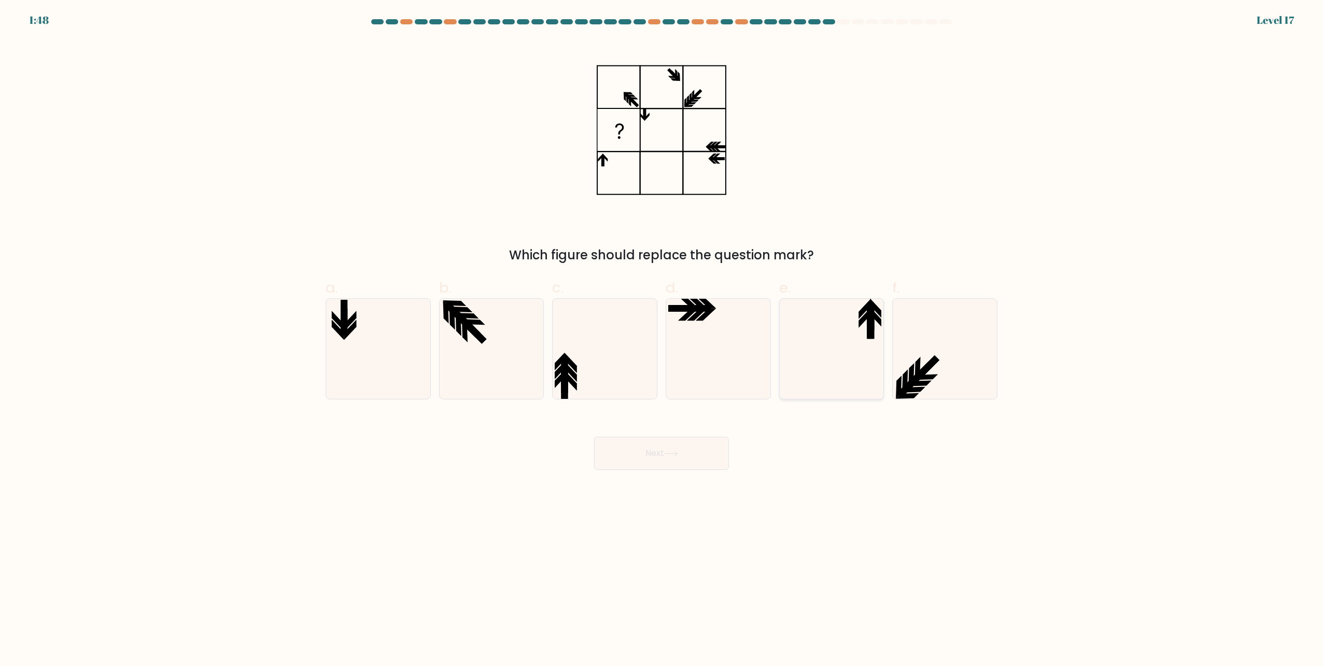
click at [846, 321] on icon at bounding box center [832, 349] width 100 height 100
click at [662, 333] on input "e." at bounding box center [662, 336] width 1 height 7
radio input "true"
click at [677, 453] on icon at bounding box center [671, 453] width 12 height 5
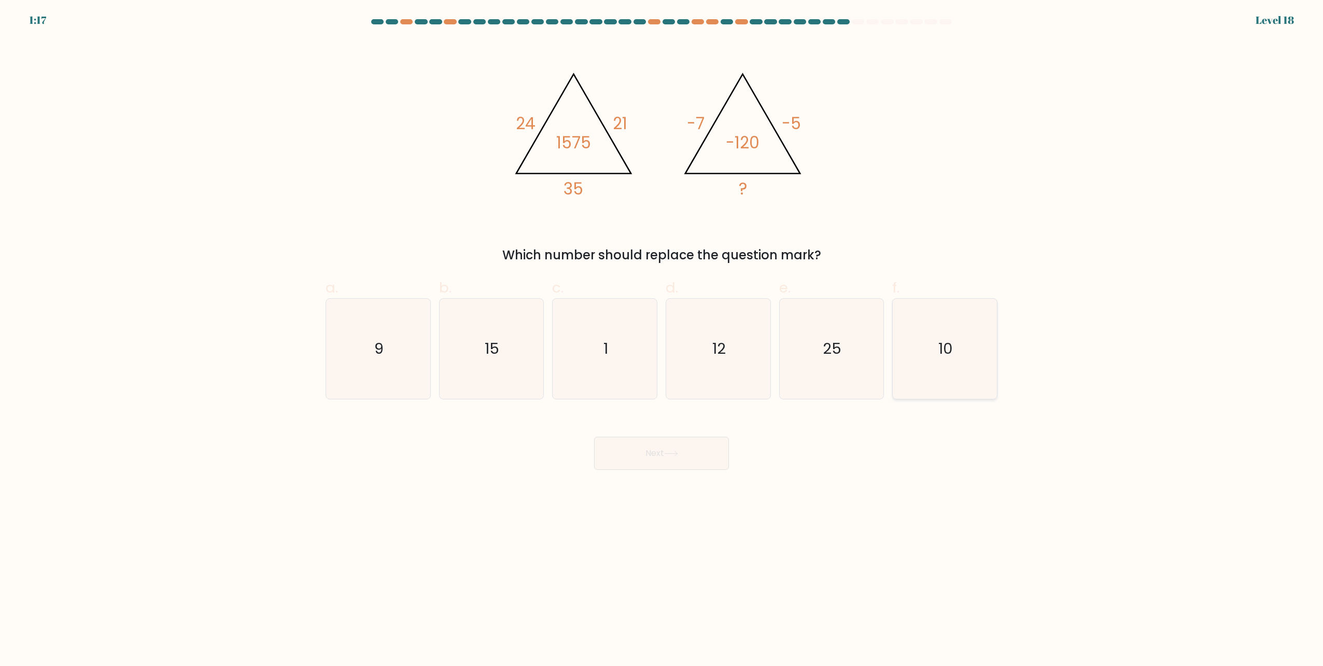
click at [942, 339] on text "10" at bounding box center [946, 349] width 15 height 21
click at [662, 339] on input "f. 10" at bounding box center [662, 336] width 1 height 7
radio input "true"
click at [692, 452] on button "Next" at bounding box center [661, 453] width 135 height 33
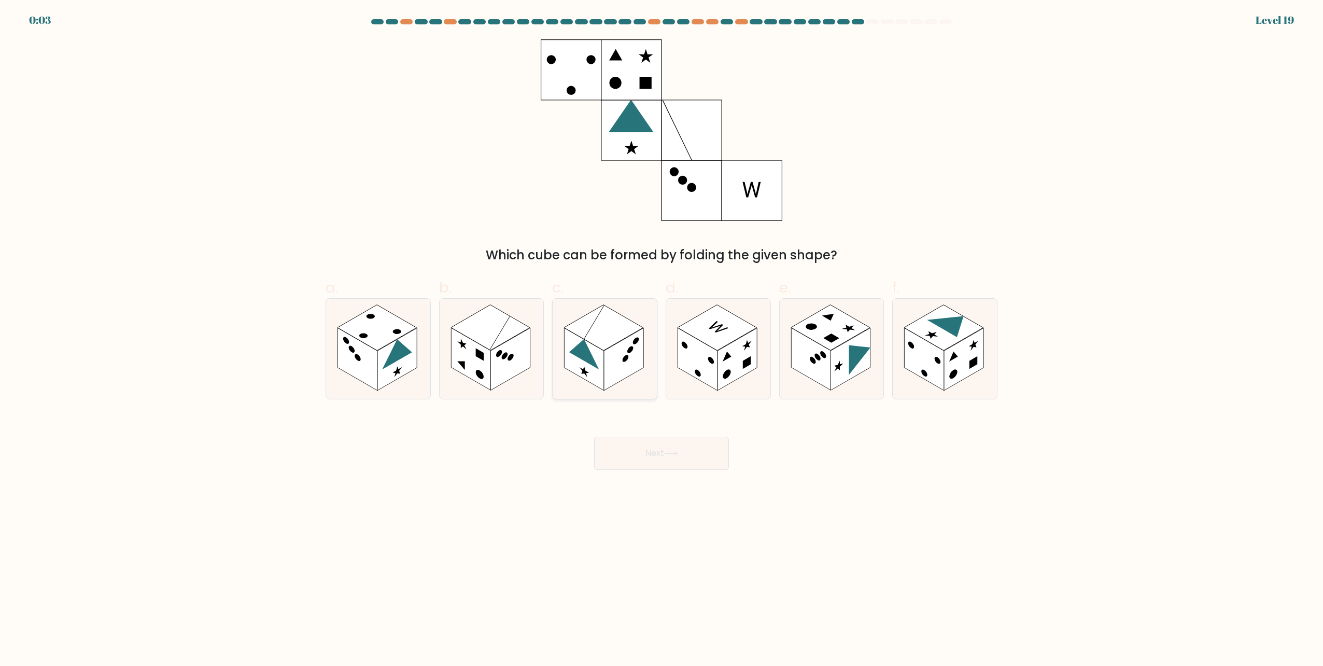
click at [610, 338] on rect at bounding box center [603, 328] width 79 height 46
click at [662, 338] on input "c." at bounding box center [662, 336] width 1 height 7
radio input "true"
click at [667, 454] on icon at bounding box center [671, 454] width 14 height 6
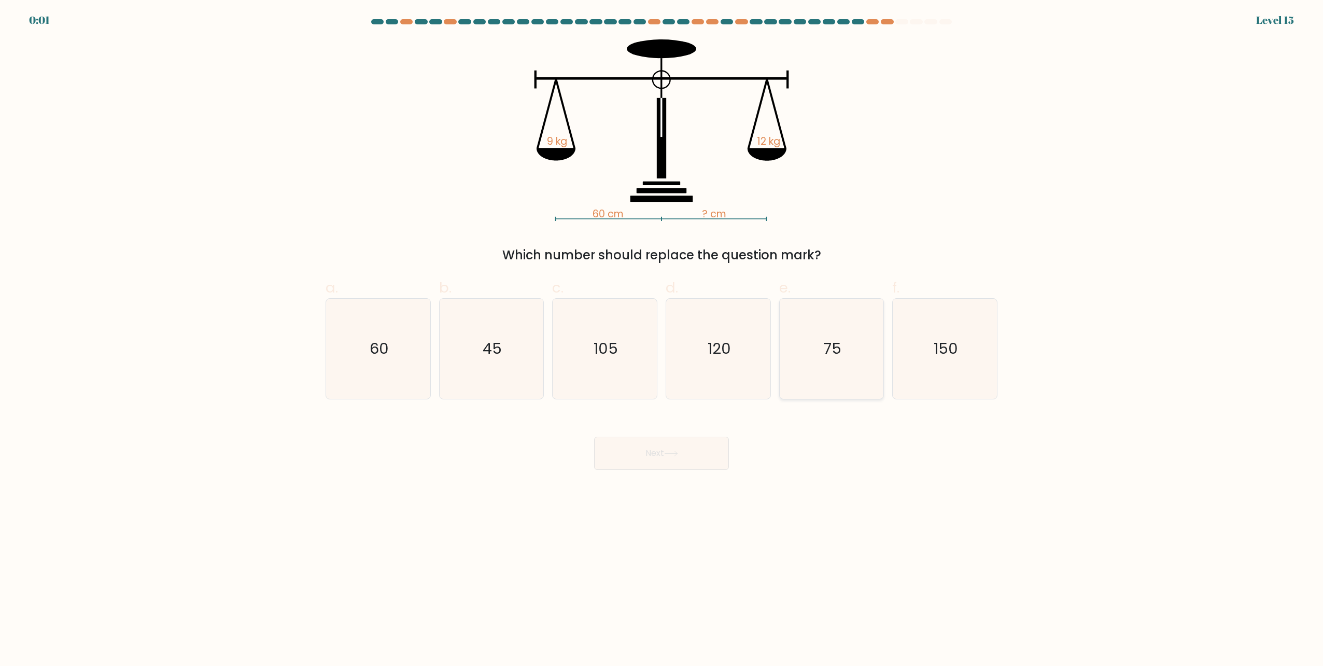
click at [839, 344] on text "75" at bounding box center [833, 349] width 18 height 21
click at [662, 340] on input "e. 75" at bounding box center [662, 336] width 1 height 7
radio input "true"
click at [667, 456] on icon at bounding box center [671, 454] width 14 height 6
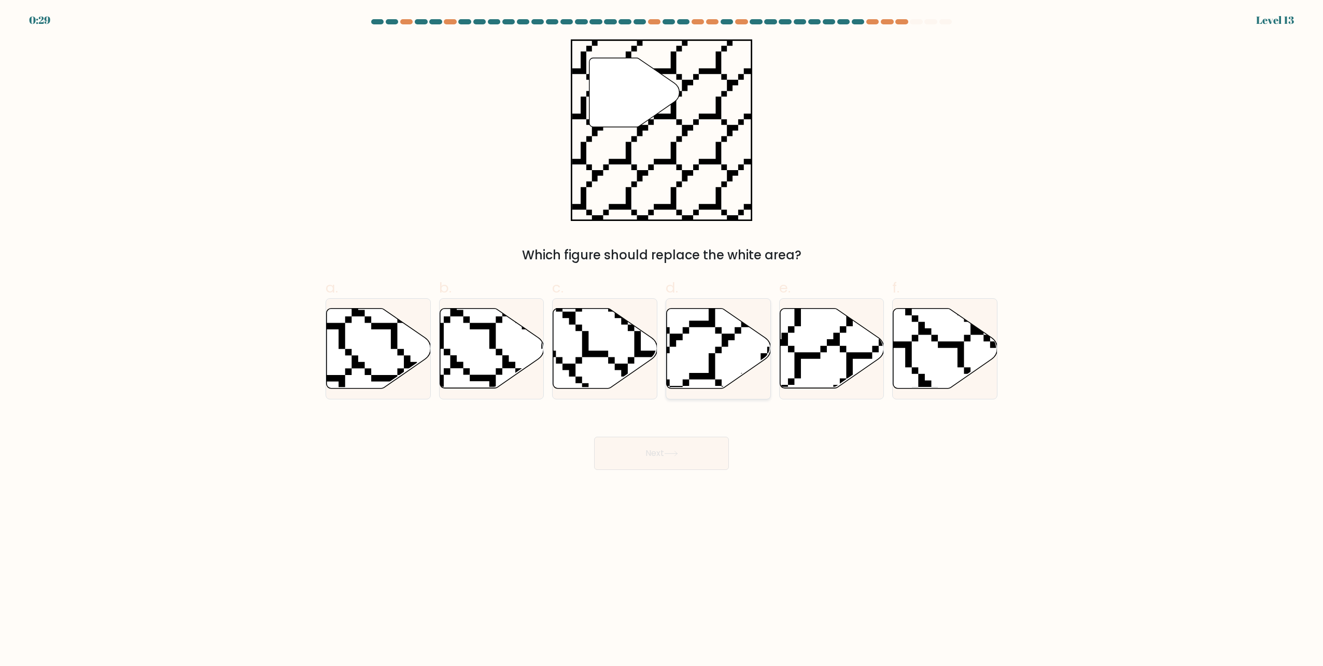
click at [744, 385] on icon at bounding box center [718, 348] width 104 height 81
click at [662, 340] on input "d." at bounding box center [662, 336] width 1 height 7
radio input "true"
click at [667, 447] on button "Next" at bounding box center [661, 453] width 135 height 33
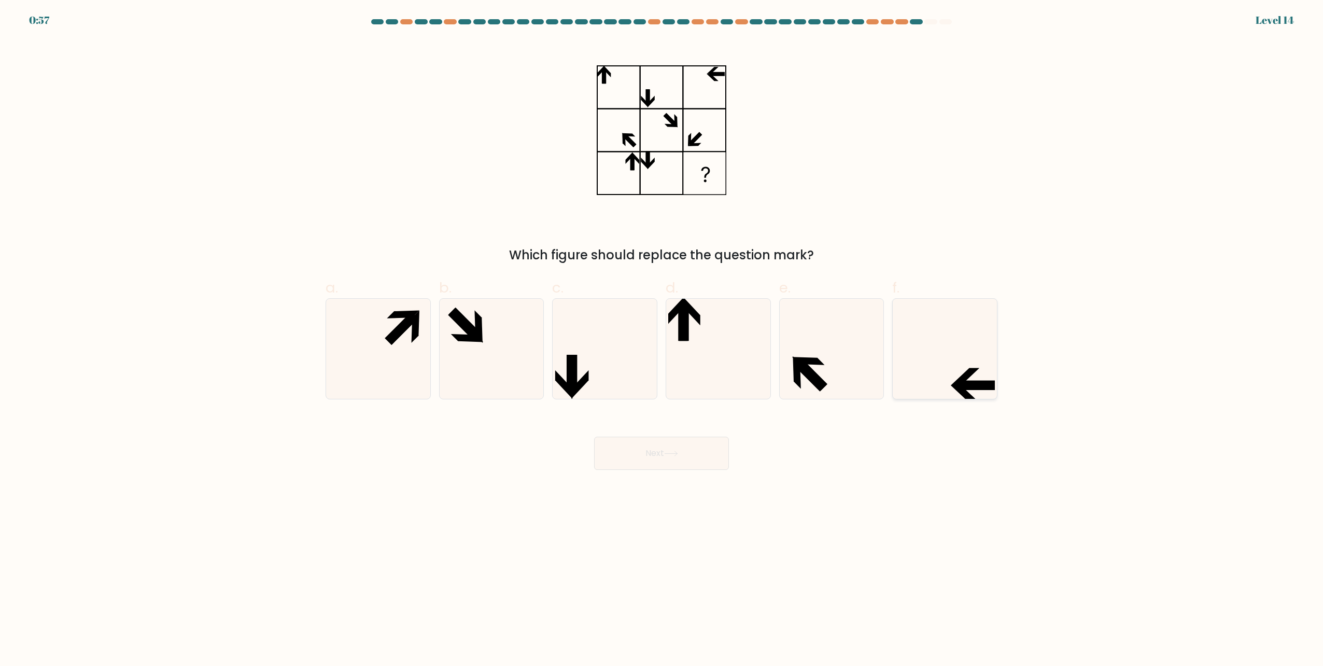
click at [969, 379] on icon at bounding box center [945, 349] width 100 height 100
click at [662, 340] on input "f." at bounding box center [662, 336] width 1 height 7
radio input "true"
click at [682, 449] on button "Next" at bounding box center [661, 453] width 135 height 33
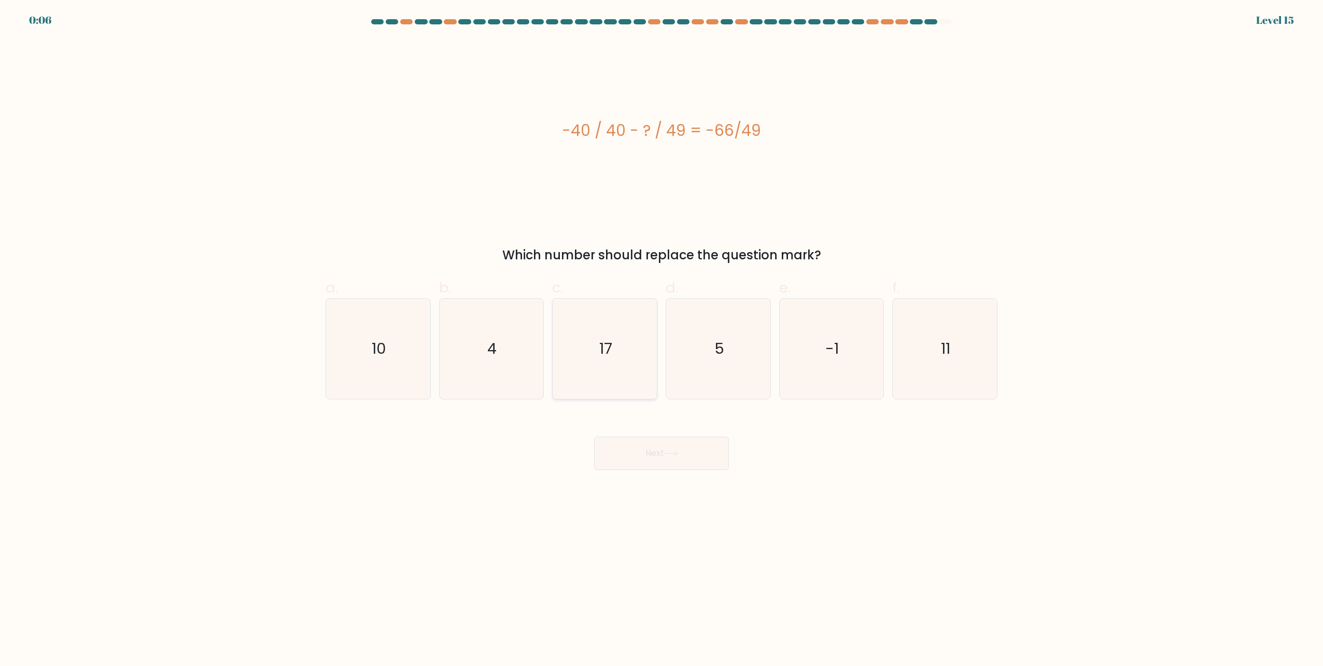
click at [621, 345] on icon "17" at bounding box center [605, 349] width 100 height 100
click at [662, 340] on input "c. 17" at bounding box center [662, 336] width 1 height 7
radio input "true"
click at [678, 452] on icon at bounding box center [671, 454] width 14 height 6
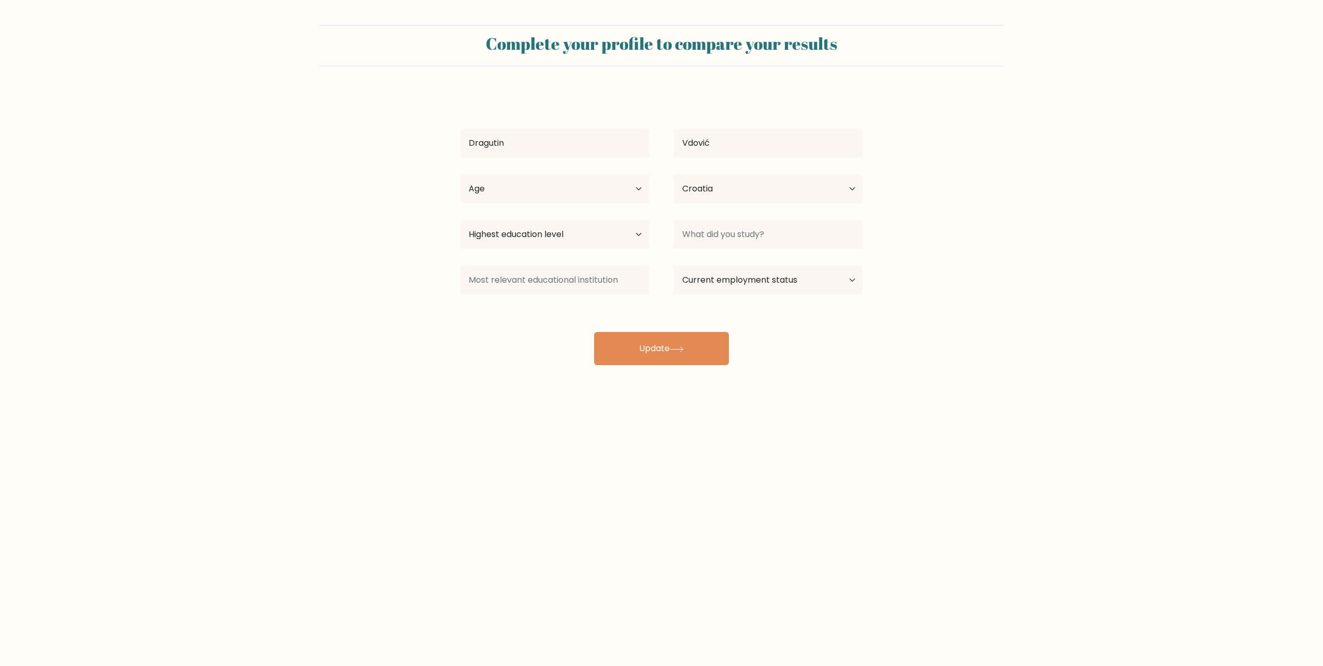
select select "HR"
click at [638, 233] on select "Highest education level No schooling Primary Lower Secondary Upper Secondary Oc…" at bounding box center [555, 234] width 189 height 29
select select "masters_degree"
click at [461, 220] on select "Highest education level No schooling Primary Lower Secondary Upper Secondary Oc…" at bounding box center [555, 234] width 189 height 29
click at [779, 237] on input at bounding box center [768, 234] width 189 height 29
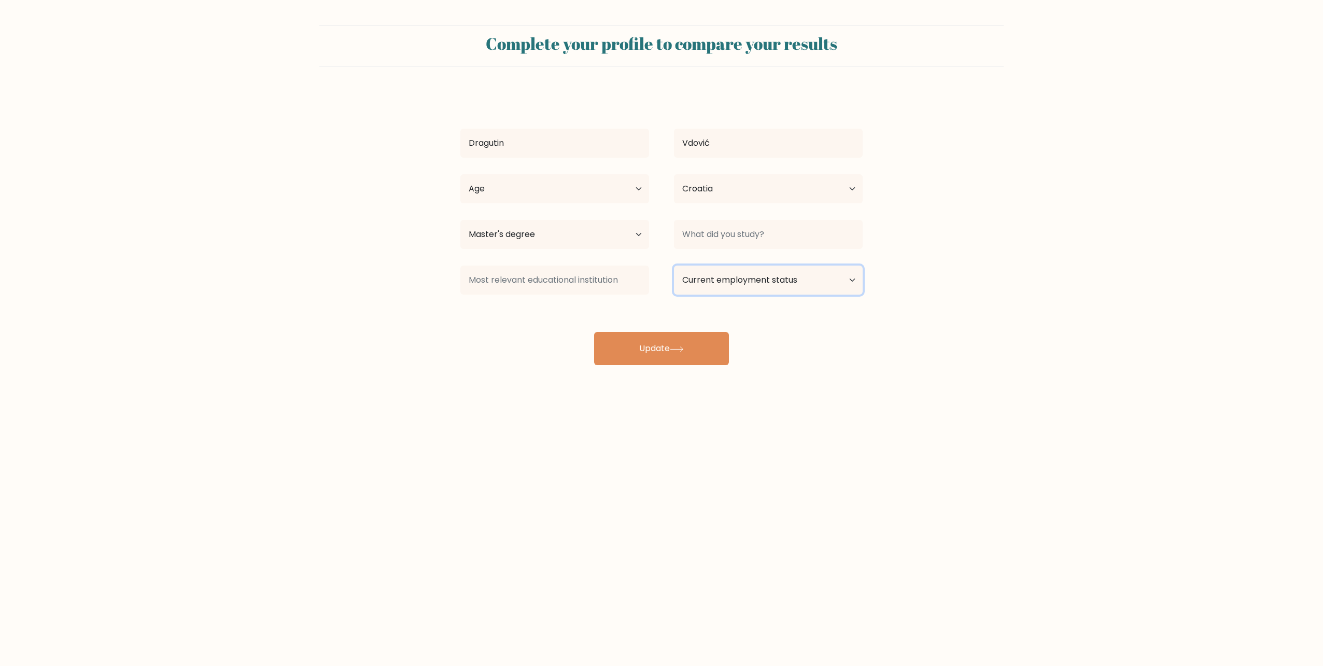
click at [778, 291] on select "Current employment status Employed Student Retired Other / prefer not to answer" at bounding box center [768, 280] width 189 height 29
select select "employed"
click at [674, 266] on select "Current employment status Employed Student Retired Other / prefer not to answer" at bounding box center [768, 280] width 189 height 29
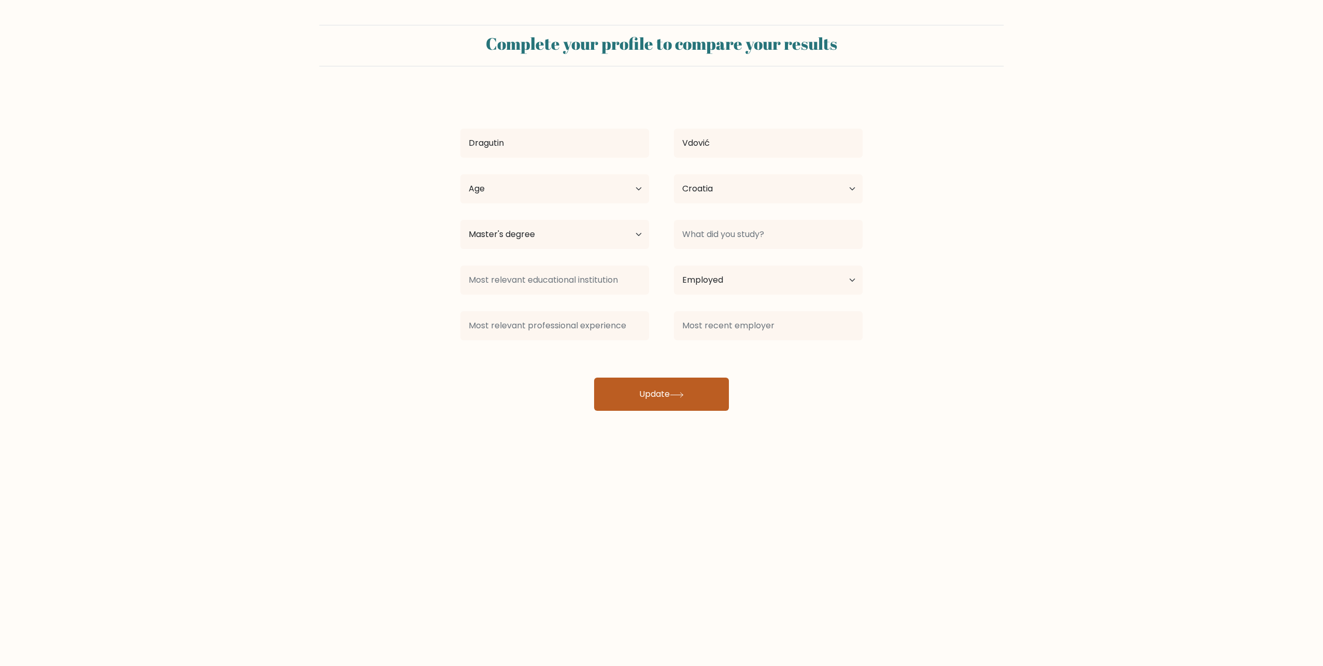
click at [676, 396] on icon at bounding box center [677, 395] width 14 height 6
click at [639, 189] on select "Age Under 18 years old 18-24 years old 25-34 years old 35-44 years old 45-54 ye…" at bounding box center [555, 188] width 189 height 29
select select "45_54"
click at [461, 174] on select "Age Under 18 years old 18-24 years old 25-34 years old 35-44 years old 45-54 ye…" at bounding box center [555, 188] width 189 height 29
click at [680, 394] on icon at bounding box center [677, 395] width 14 height 6
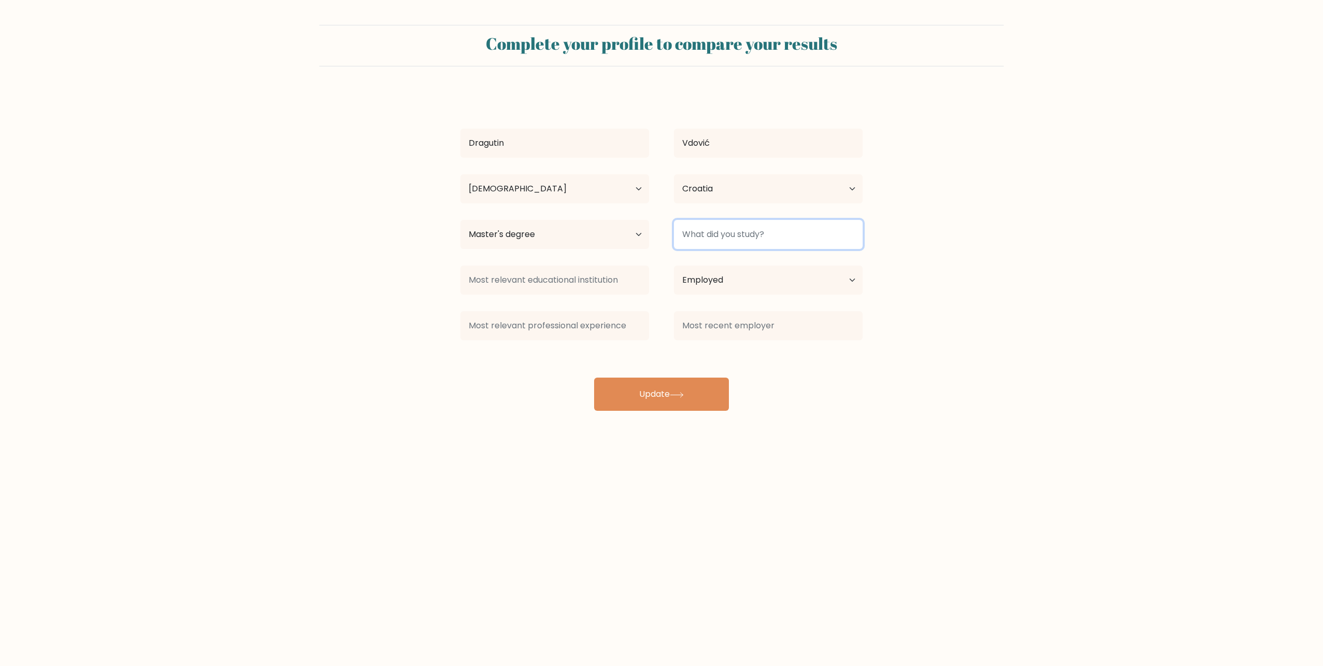
click at [762, 235] on input at bounding box center [768, 234] width 189 height 29
paste input "Electrical engineering"
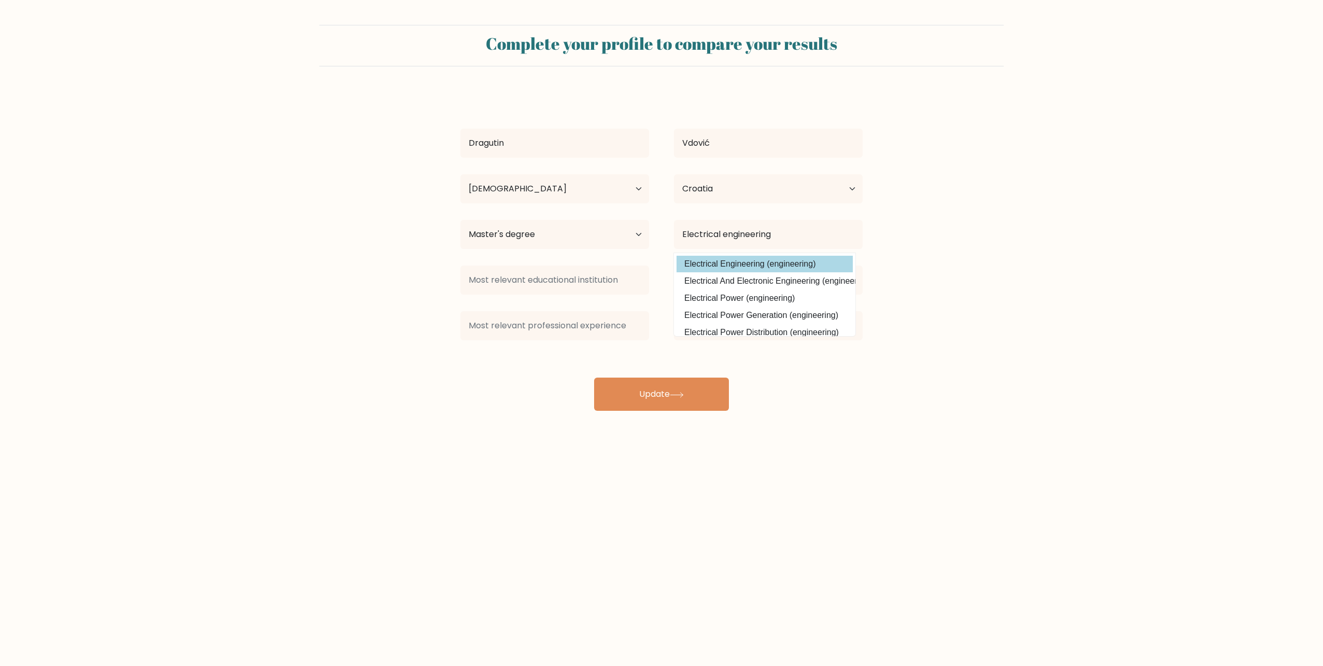
click at [774, 263] on option "Electrical Engineering (engineering)" at bounding box center [765, 264] width 176 height 17
type input "Electrical Engineering"
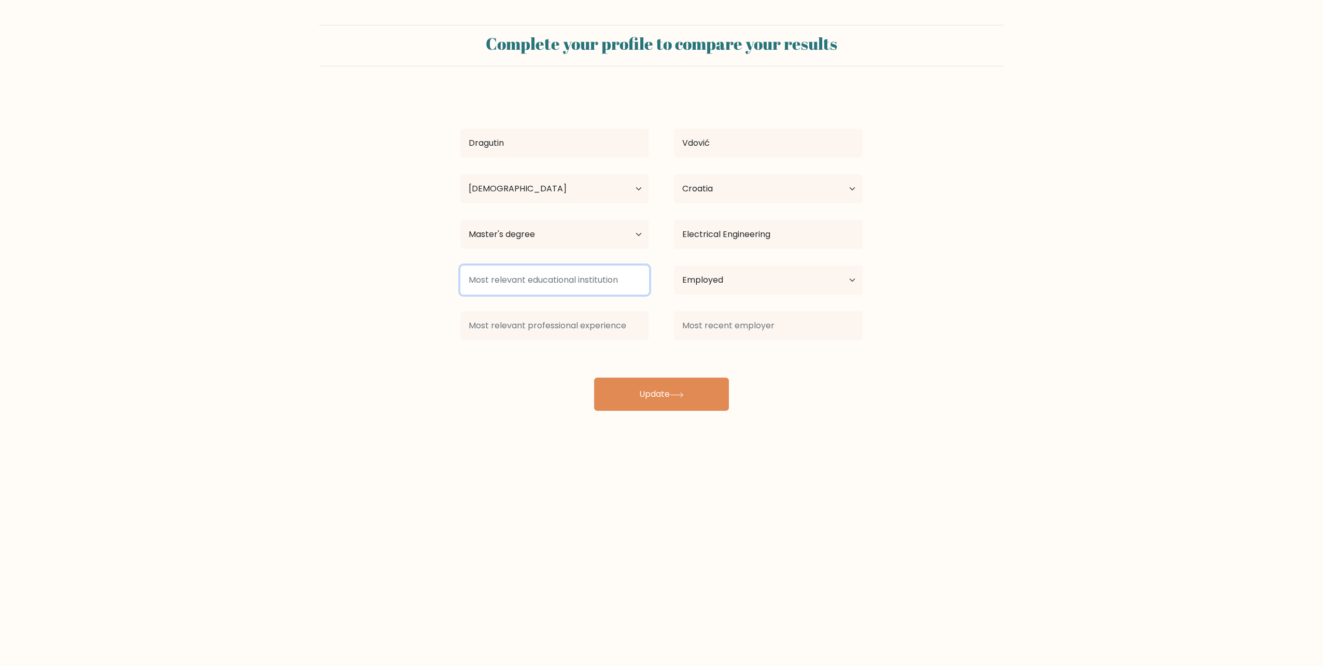
click at [579, 282] on input at bounding box center [555, 280] width 189 height 29
click at [678, 396] on icon at bounding box center [677, 395] width 14 height 6
paste input "Faculty of Electrical Engineering and Computing Zagreb"
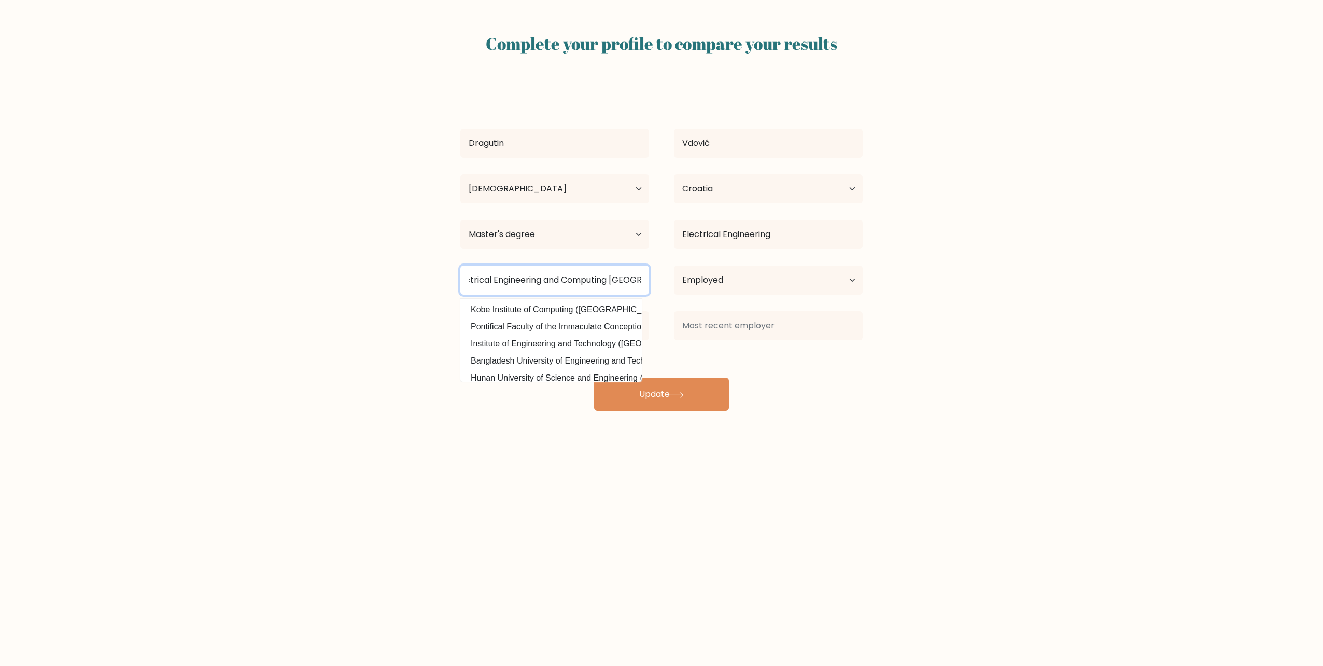
type input "Faculty of Electrical Engineering and Computing Zagreb"
click at [909, 404] on form "Complete your profile to compare your results Dragutin Vdović Age Under 18 year…" at bounding box center [661, 218] width 1323 height 386
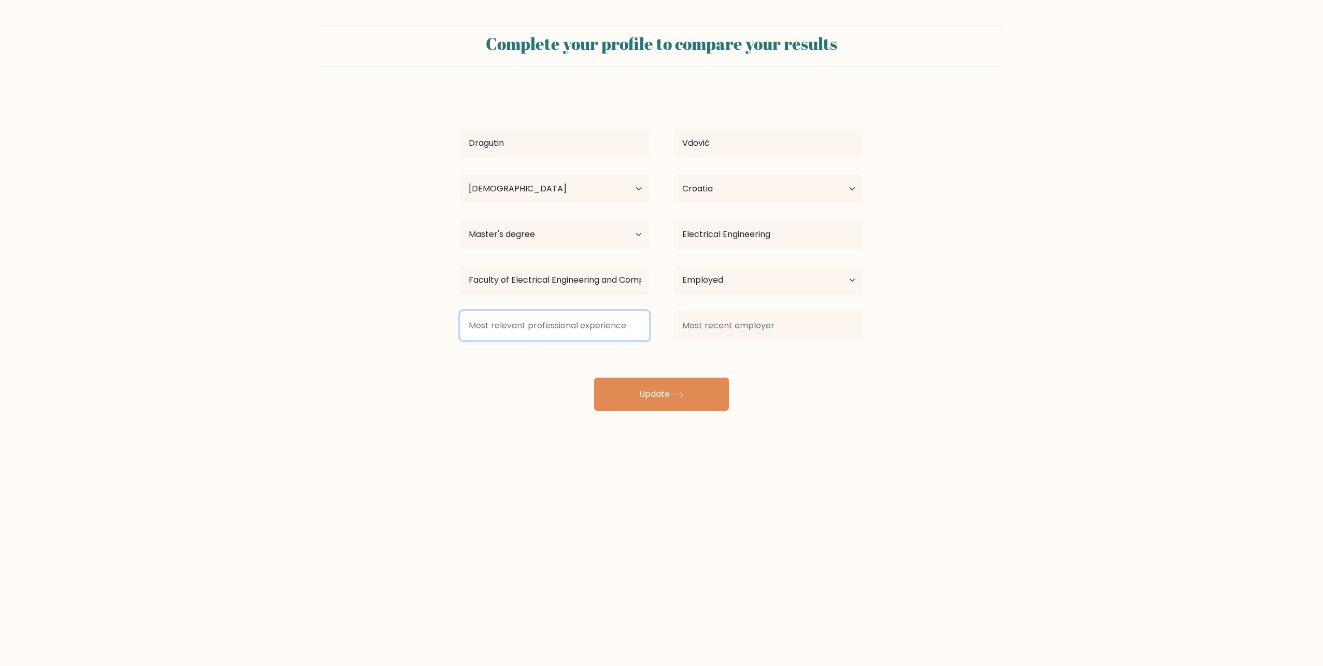
click at [585, 325] on input at bounding box center [555, 325] width 189 height 29
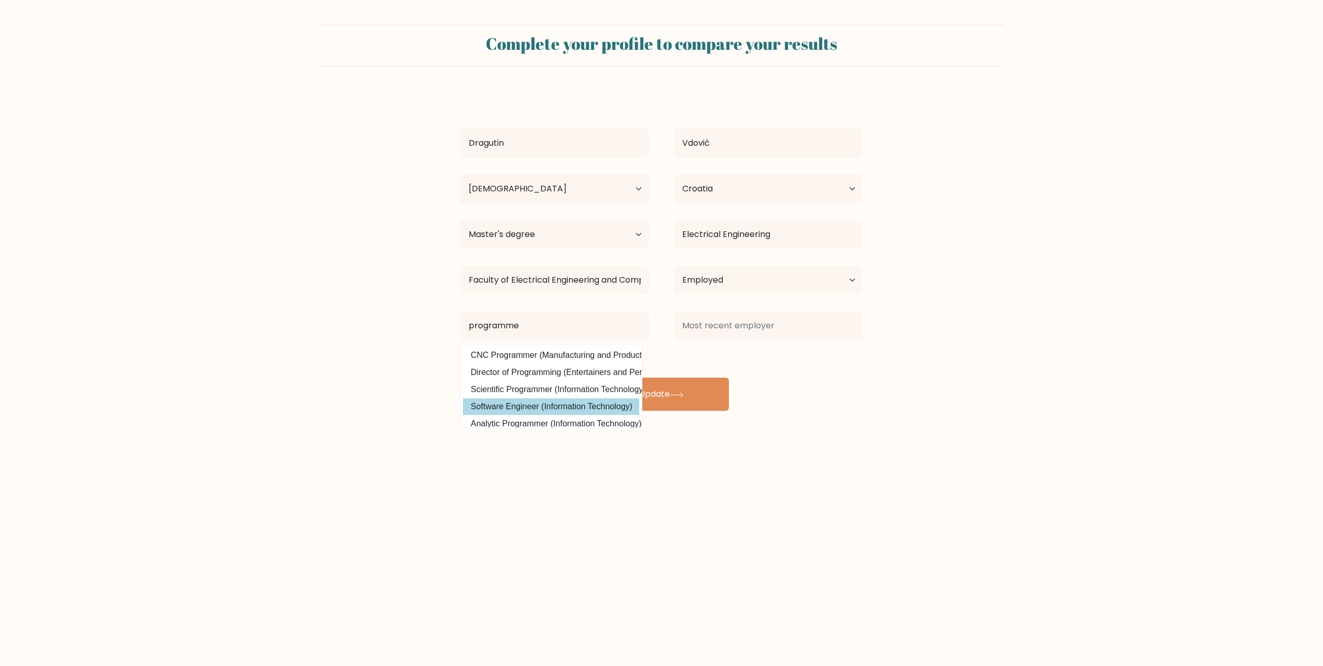
click at [586, 400] on option "Software Engineer (Information Technology)" at bounding box center [551, 406] width 176 height 17
type input "Software Engineer"
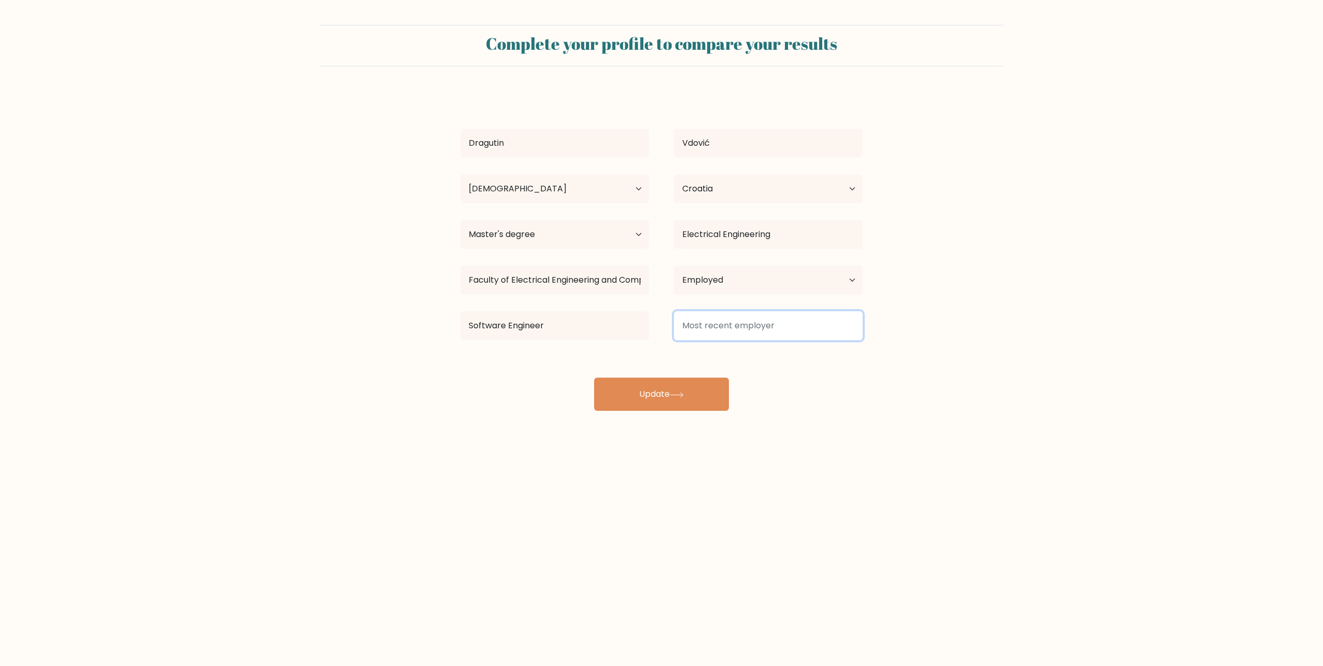
click at [735, 327] on input at bounding box center [768, 325] width 189 height 29
type input "42 the answer d.o.o."
click at [979, 356] on form "Complete your profile to compare your results Dragutin Vdović Age Under 18 year…" at bounding box center [661, 218] width 1323 height 386
click at [670, 395] on button "Update" at bounding box center [661, 394] width 135 height 33
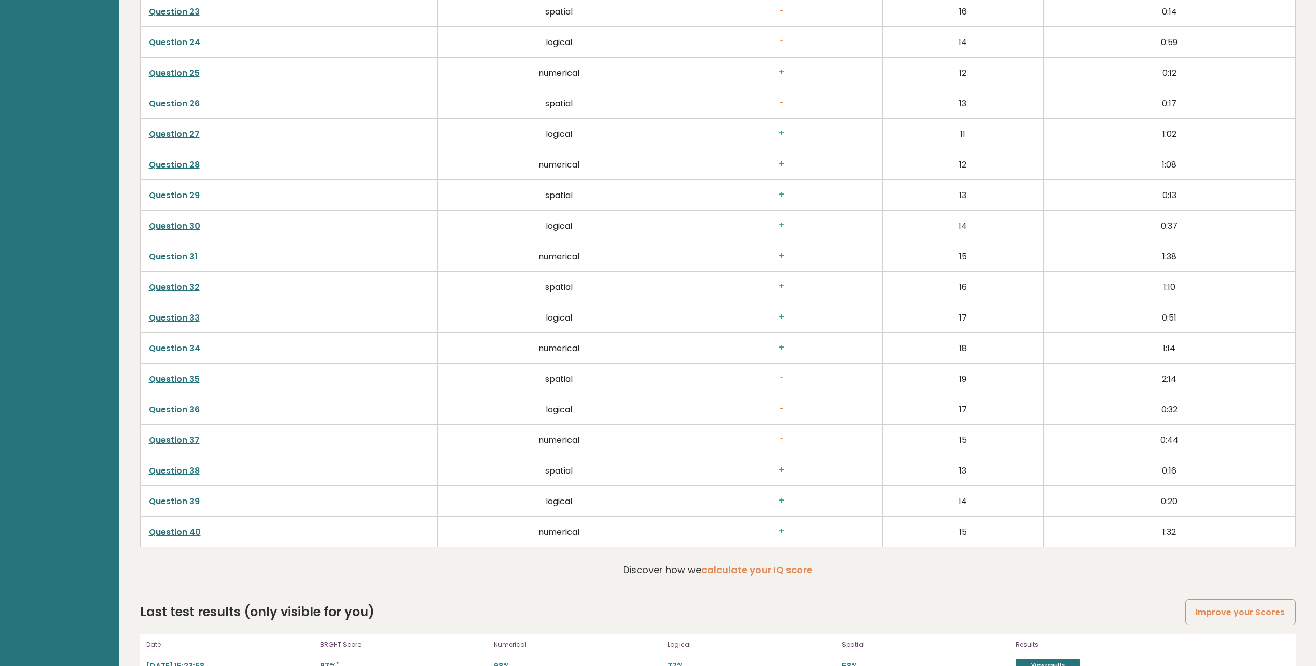
scroll to position [2695, 0]
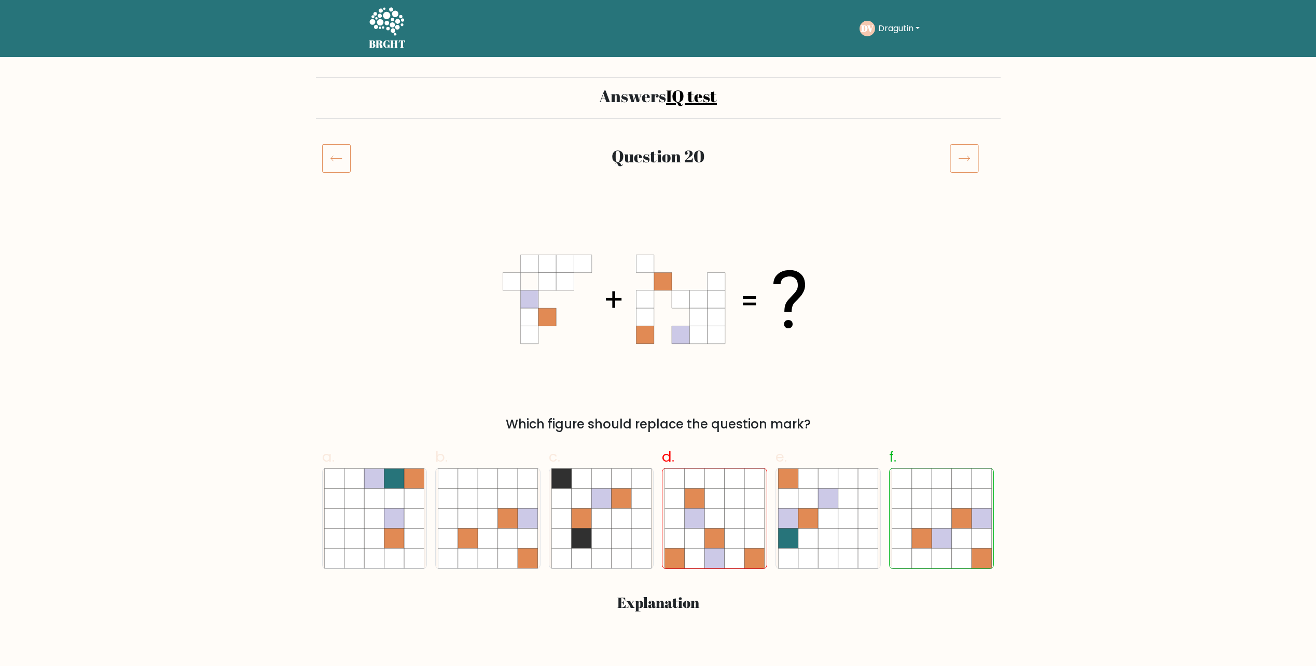
click at [966, 157] on icon at bounding box center [964, 158] width 29 height 29
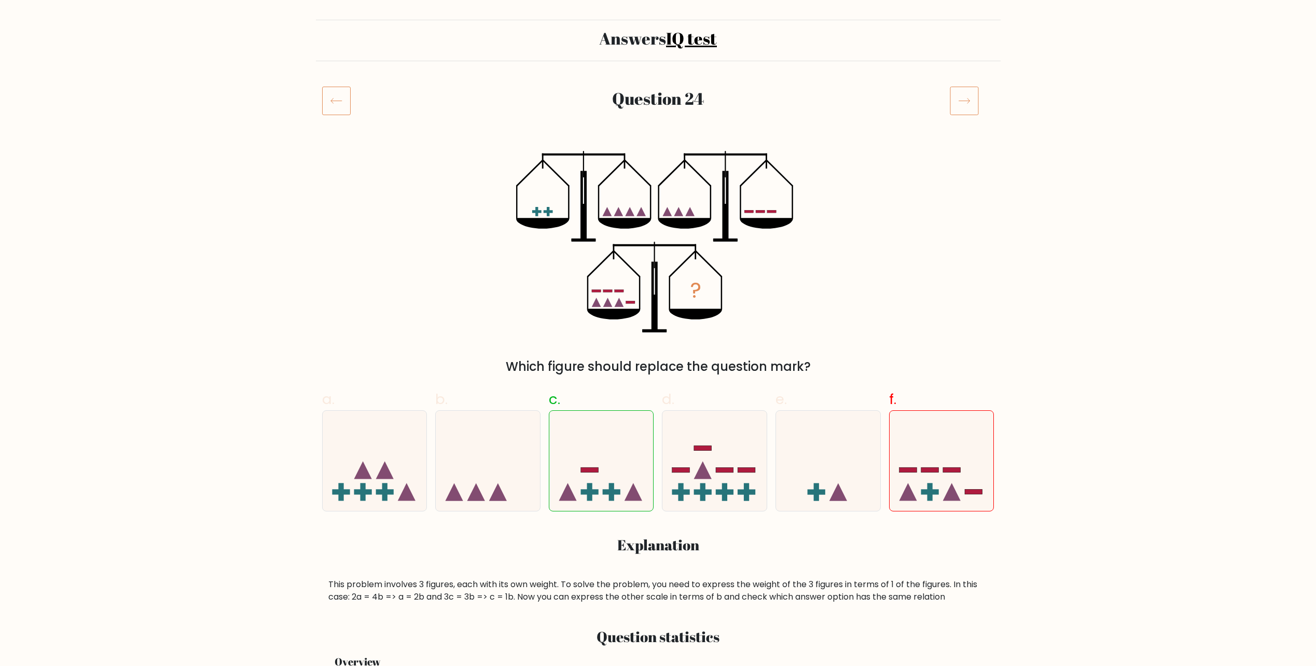
scroll to position [104, 0]
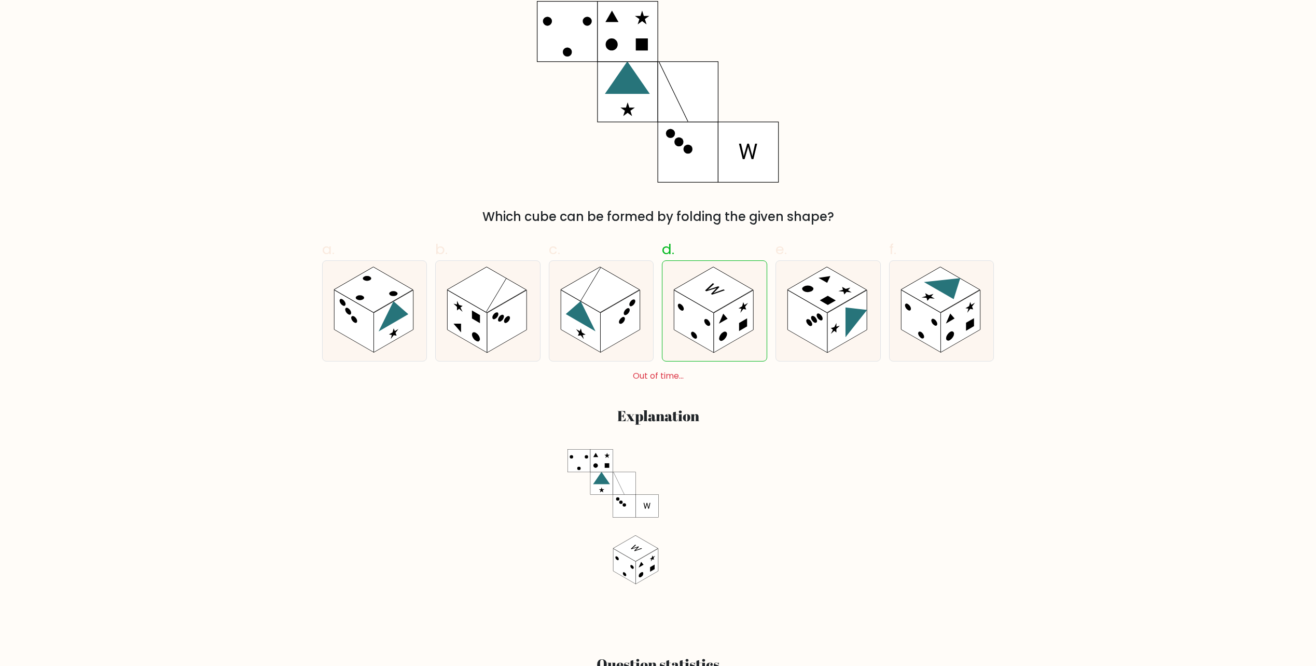
scroll to position [52, 0]
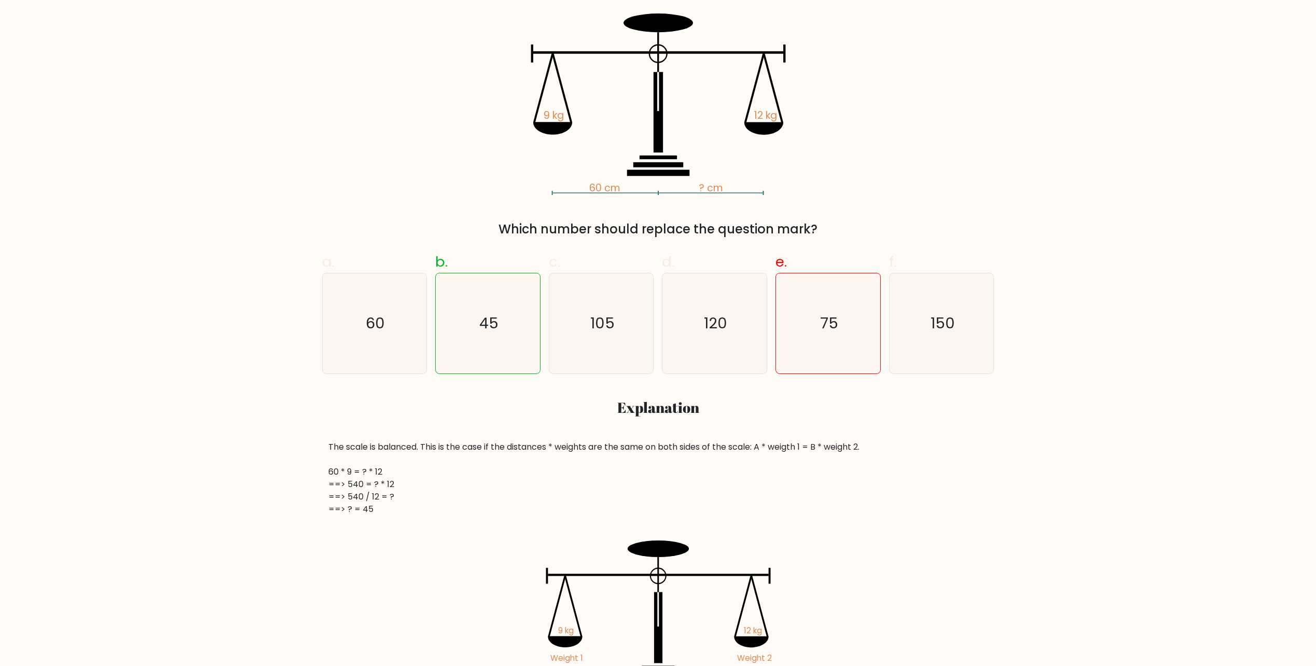
scroll to position [156, 0]
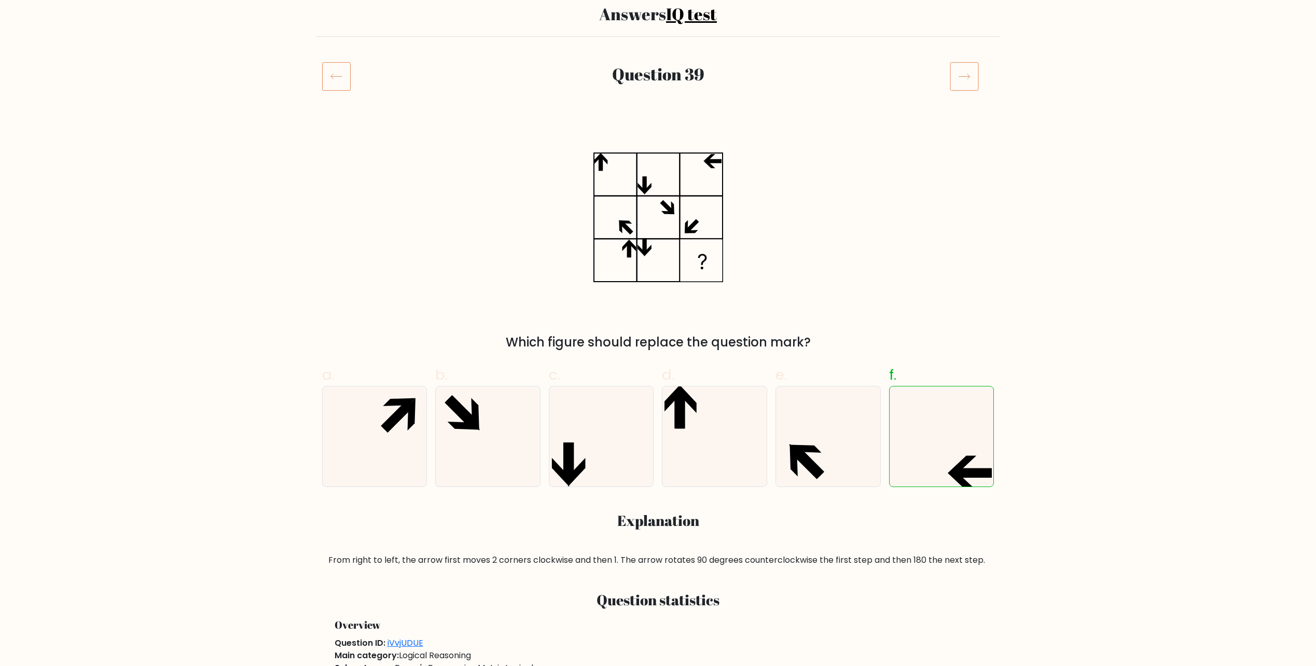
scroll to position [104, 0]
